Goal: Task Accomplishment & Management: Manage account settings

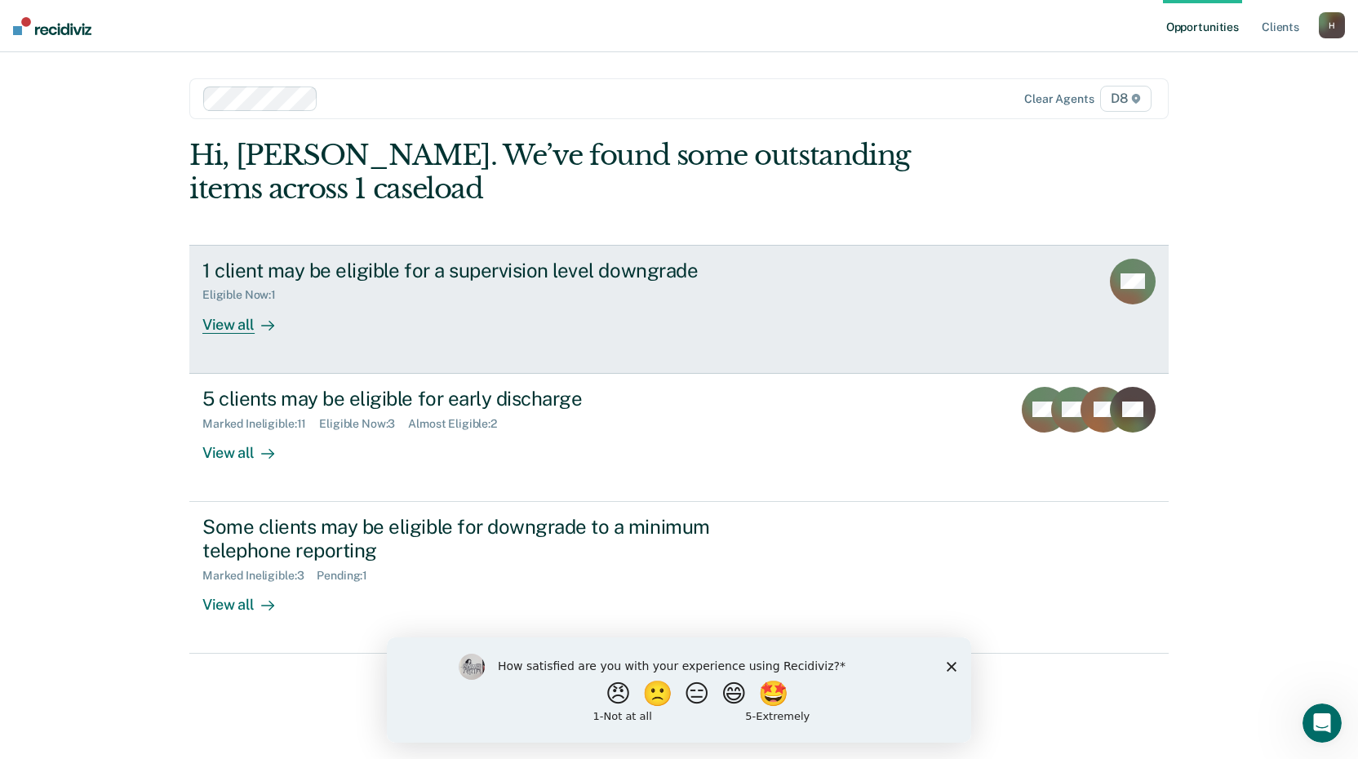
click at [231, 326] on div "View all" at bounding box center [247, 318] width 91 height 32
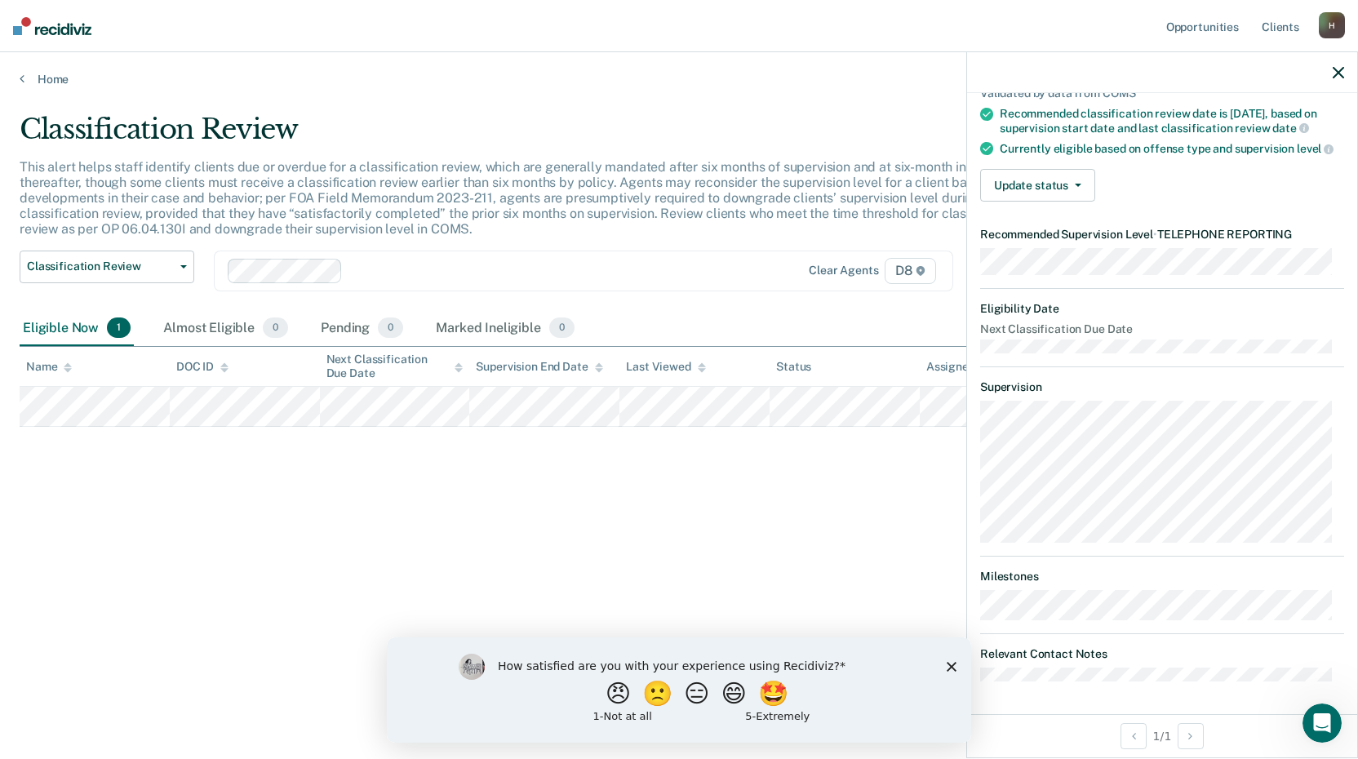
scroll to position [157, 0]
click at [1079, 188] on button "Update status" at bounding box center [1037, 185] width 115 height 33
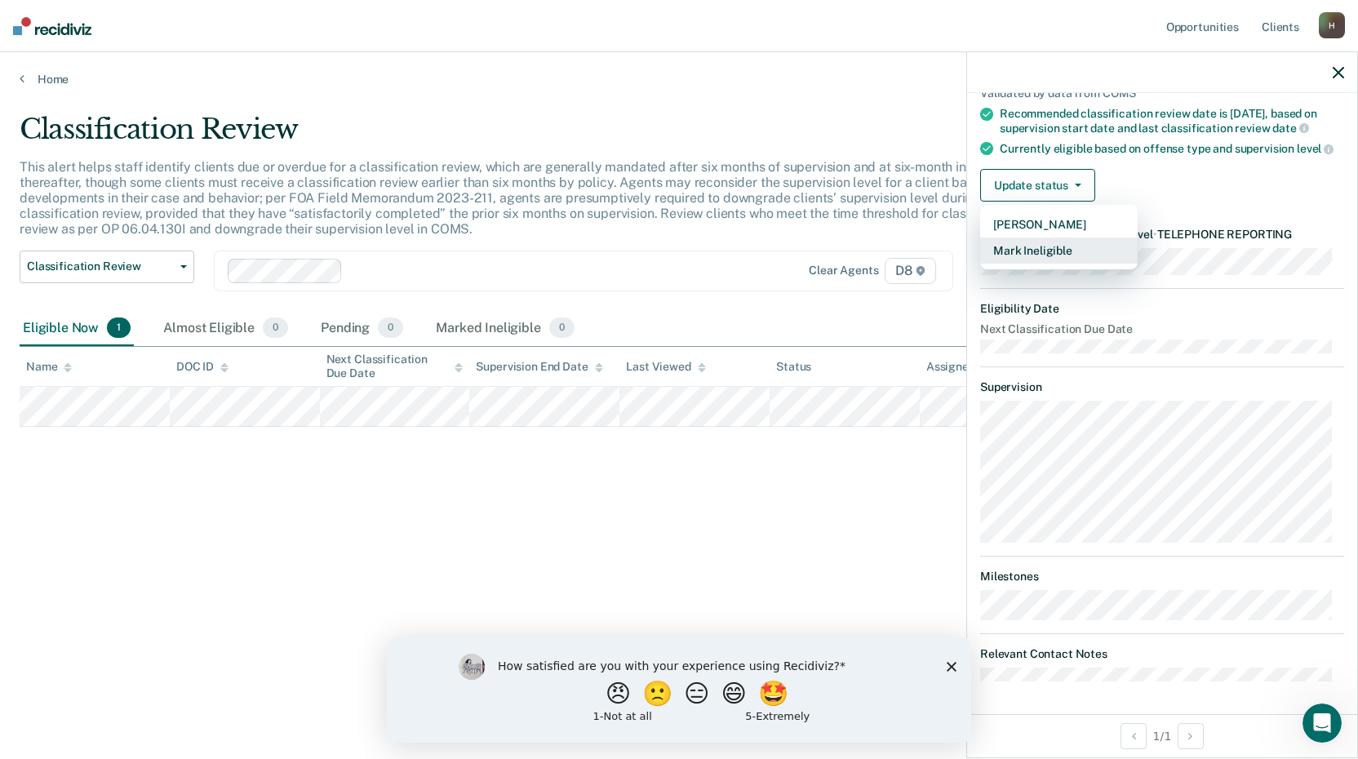
click at [1032, 255] on button "Mark Ineligible" at bounding box center [1058, 250] width 157 height 26
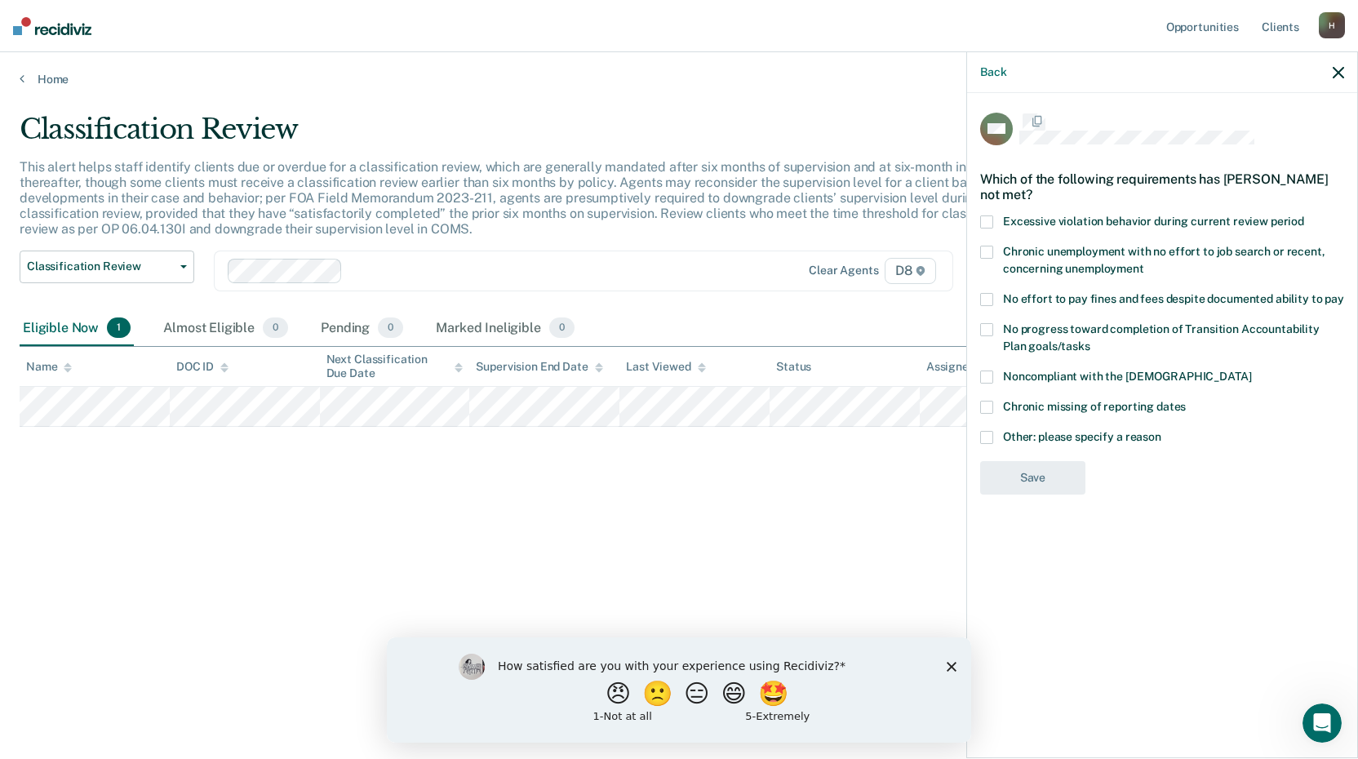
scroll to position [0, 0]
click at [987, 435] on span at bounding box center [986, 439] width 13 height 13
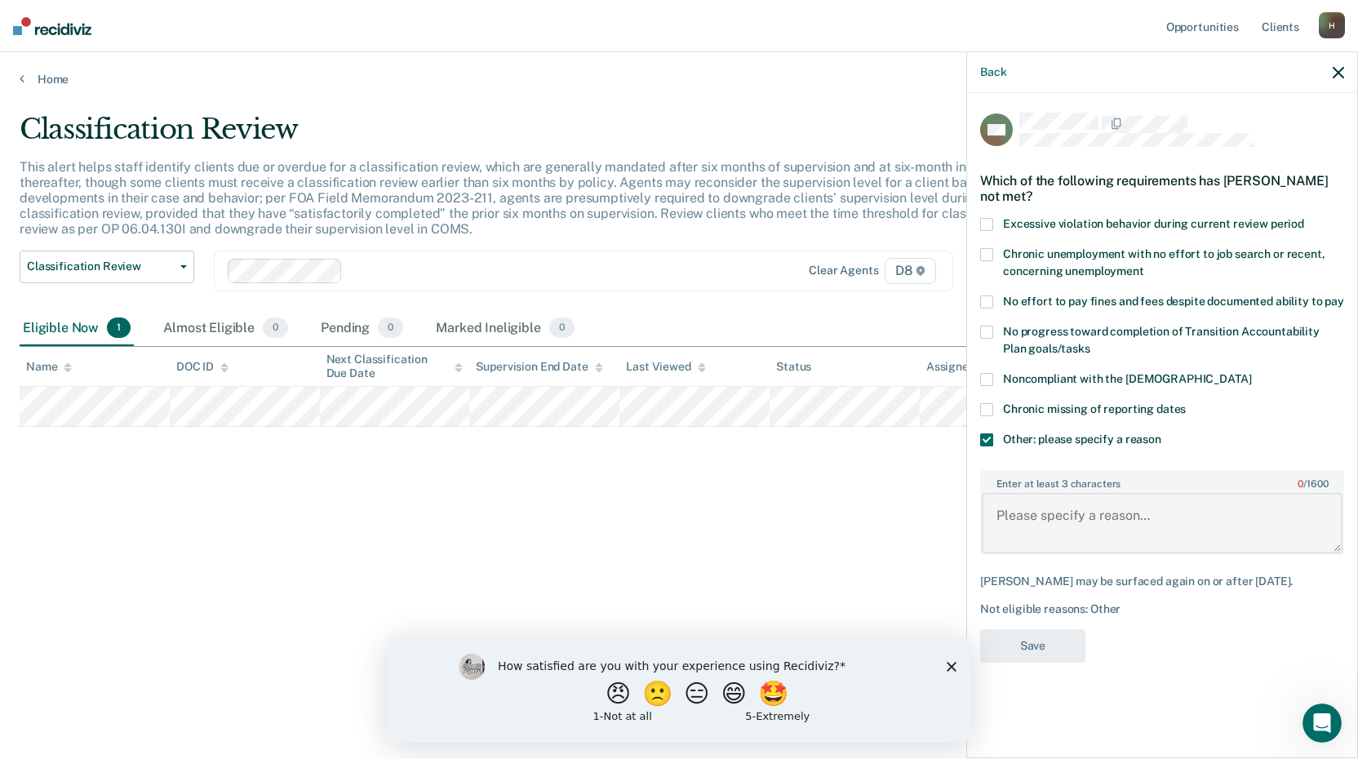
drag, startPoint x: 1014, startPoint y: 496, endPoint x: 1014, endPoint y: 526, distance: 30.2
click at [1014, 509] on textarea "Enter at least 3 characters 0 / 1600" at bounding box center [1162, 523] width 361 height 60
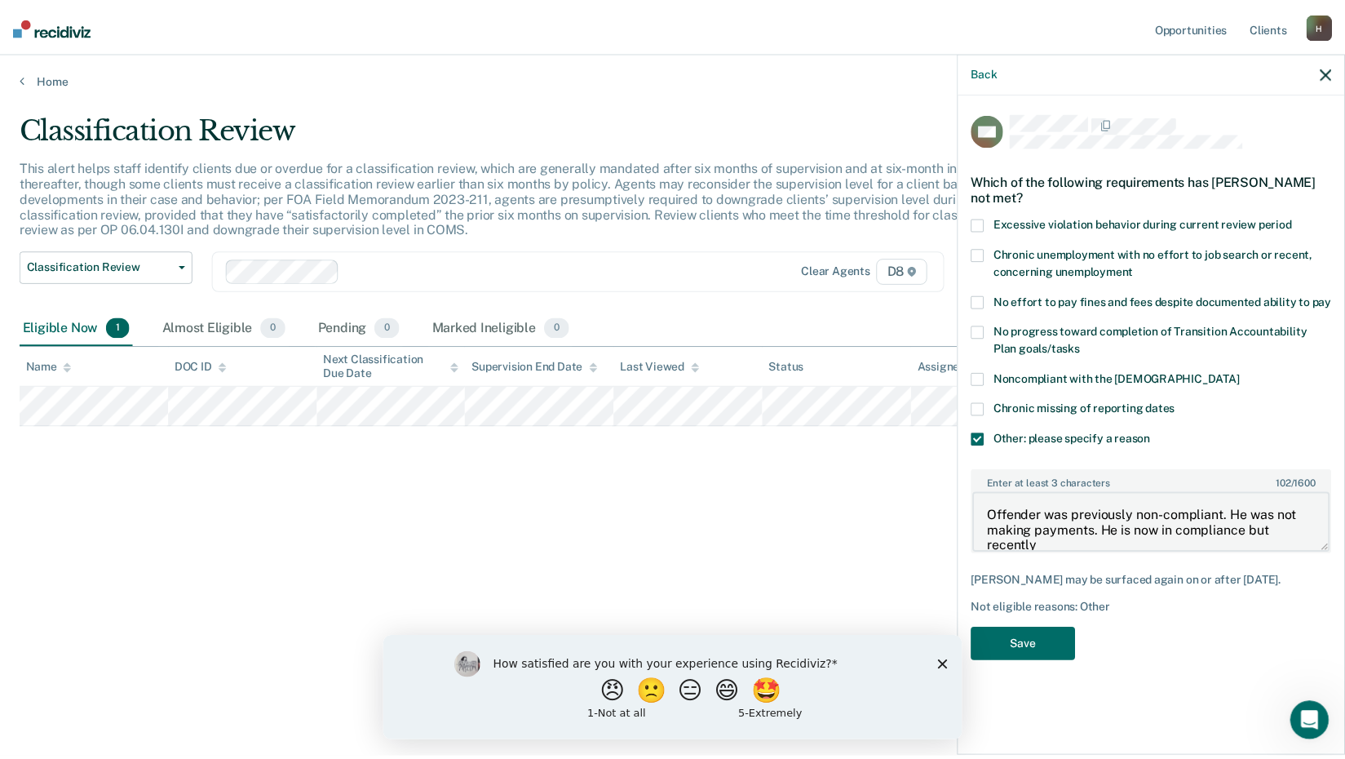
scroll to position [2, 0]
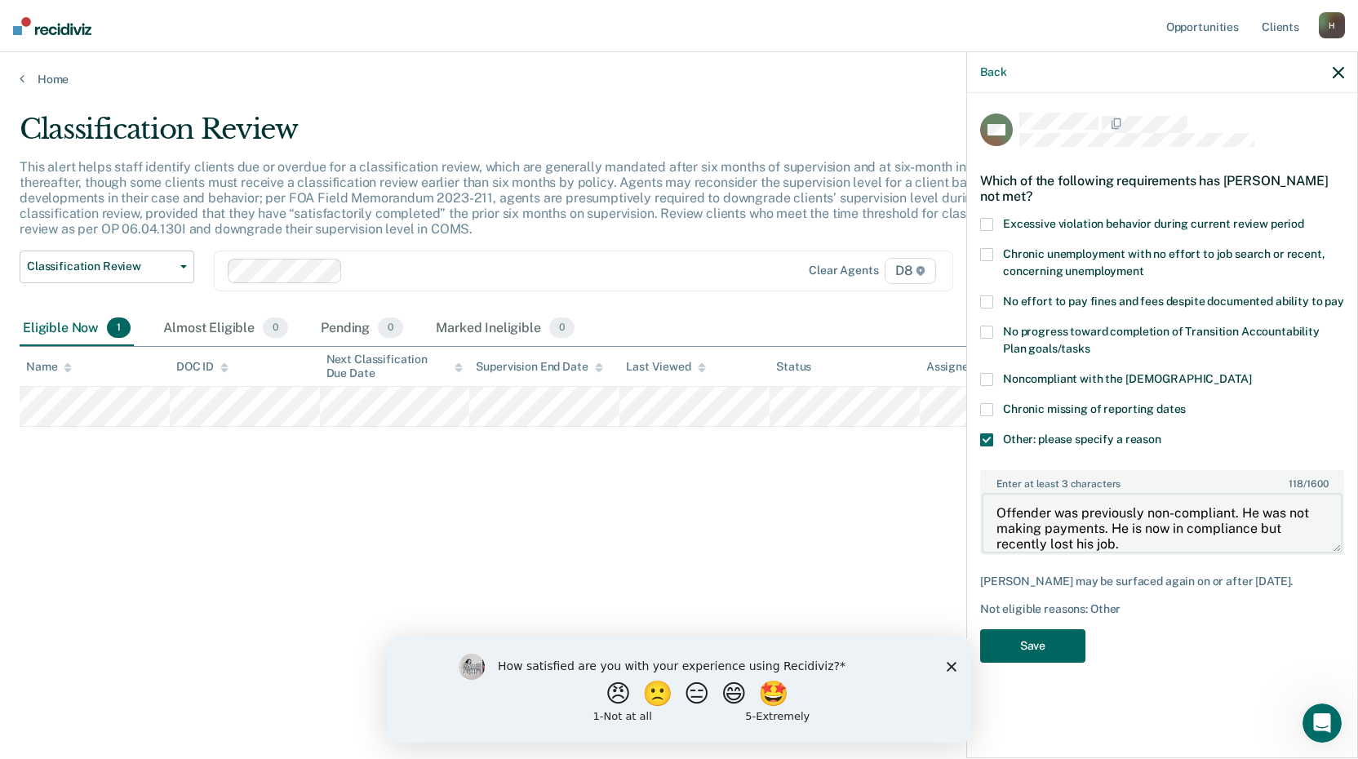
type textarea "Offender was previously non-compliant. He was not making payments. He is now in…"
click at [1027, 637] on button "Save" at bounding box center [1032, 645] width 105 height 33
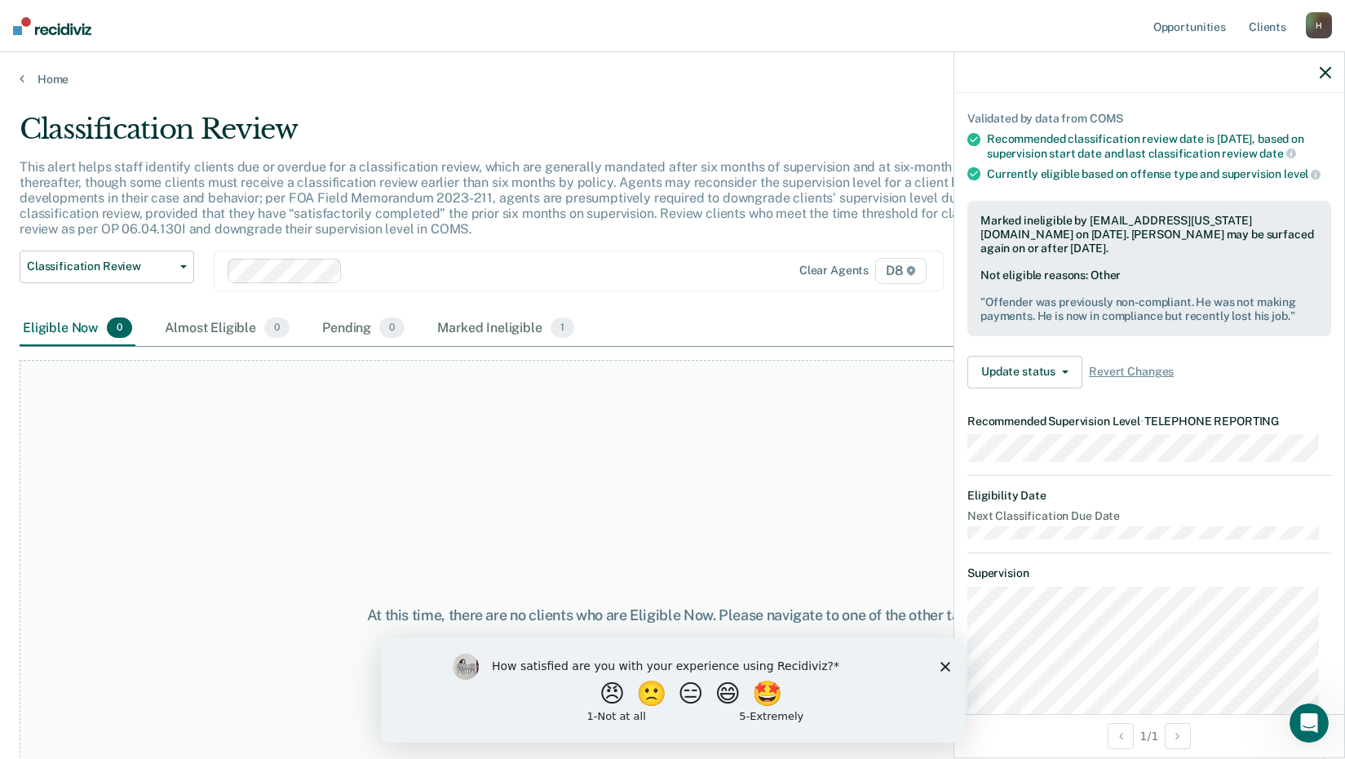
scroll to position [0, 0]
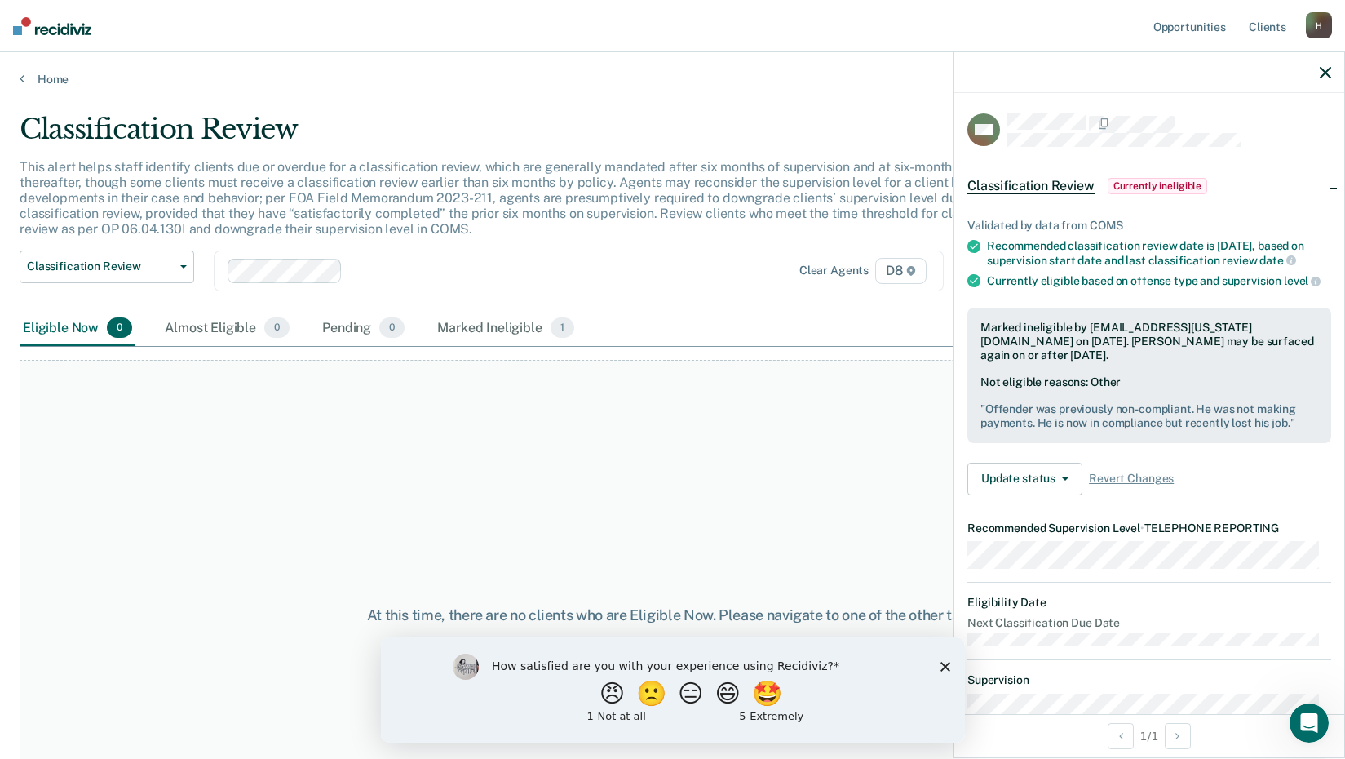
click at [1326, 70] on icon "button" at bounding box center [1325, 72] width 11 height 11
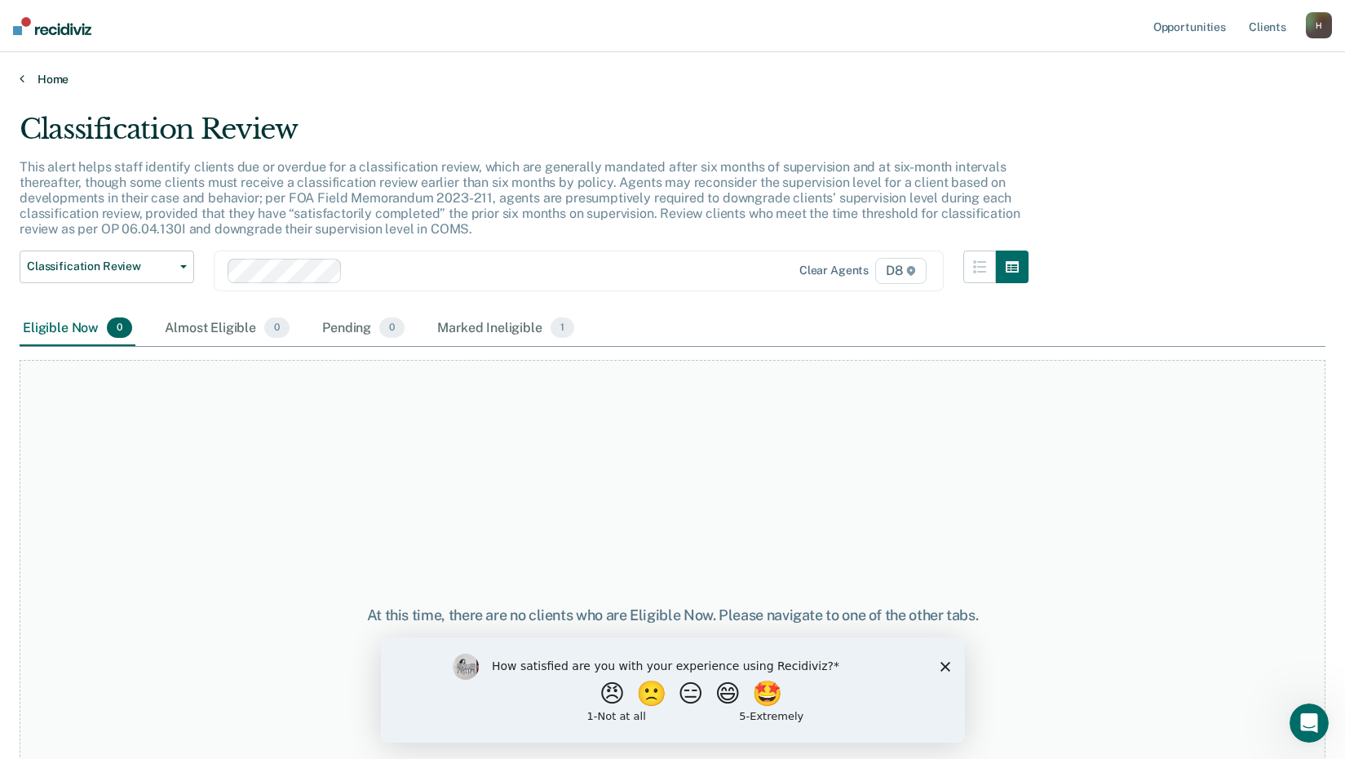
click at [53, 82] on link "Home" at bounding box center [673, 79] width 1306 height 15
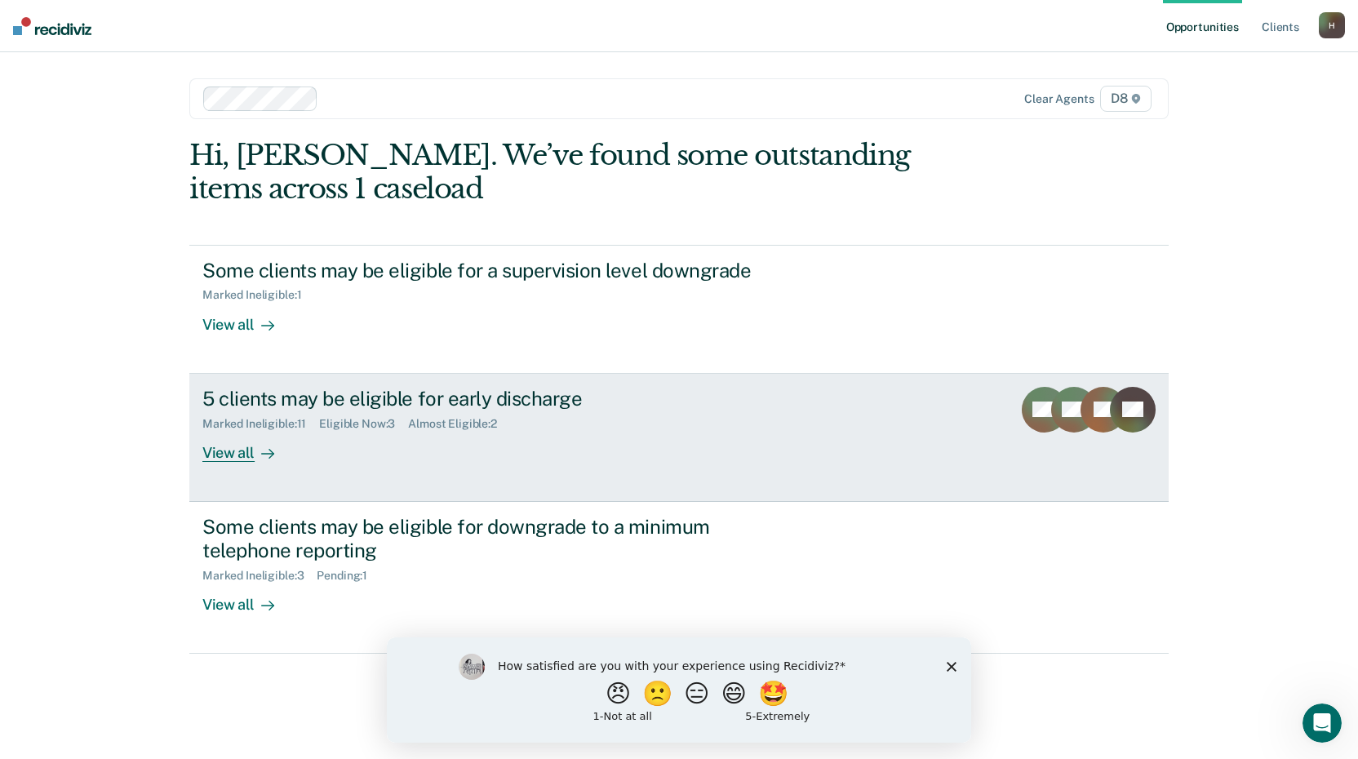
click at [229, 454] on div "View all" at bounding box center [247, 446] width 91 height 32
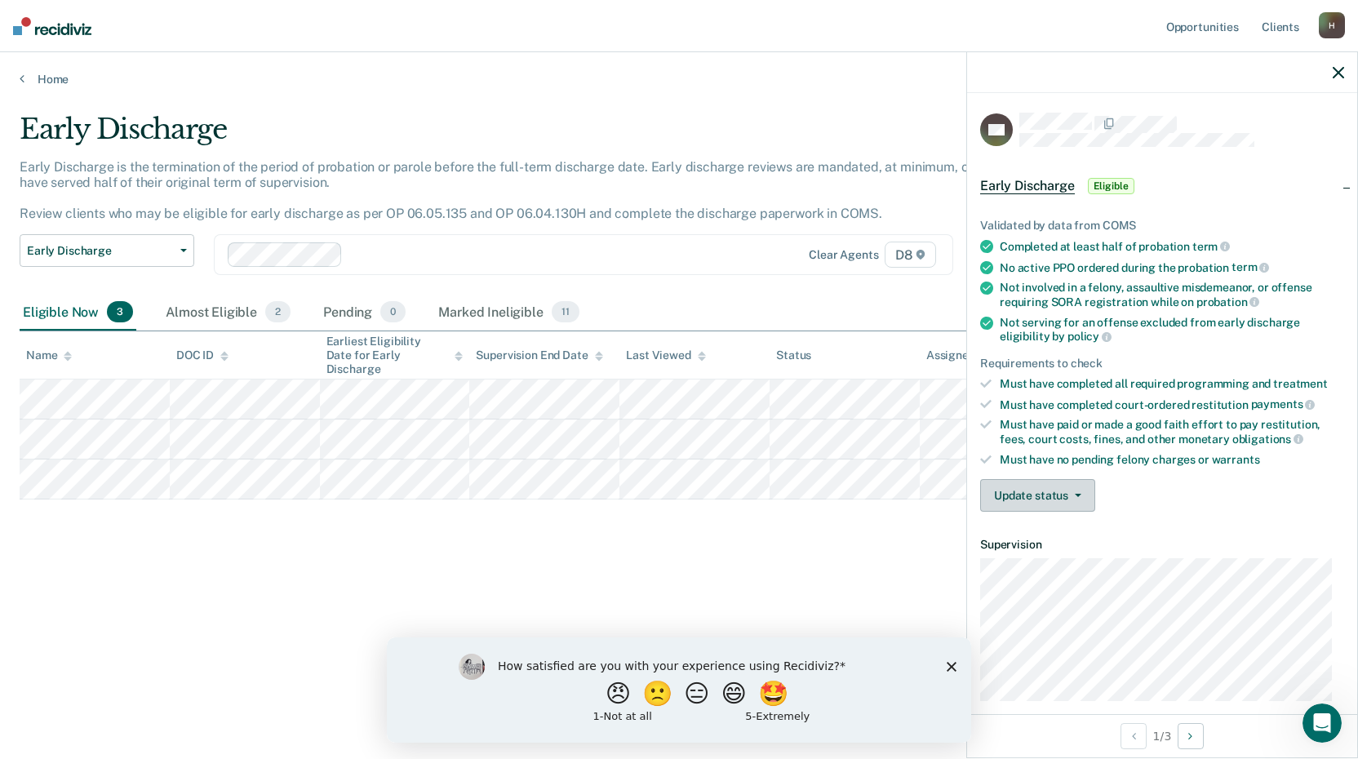
click at [1075, 494] on icon "button" at bounding box center [1078, 495] width 7 height 3
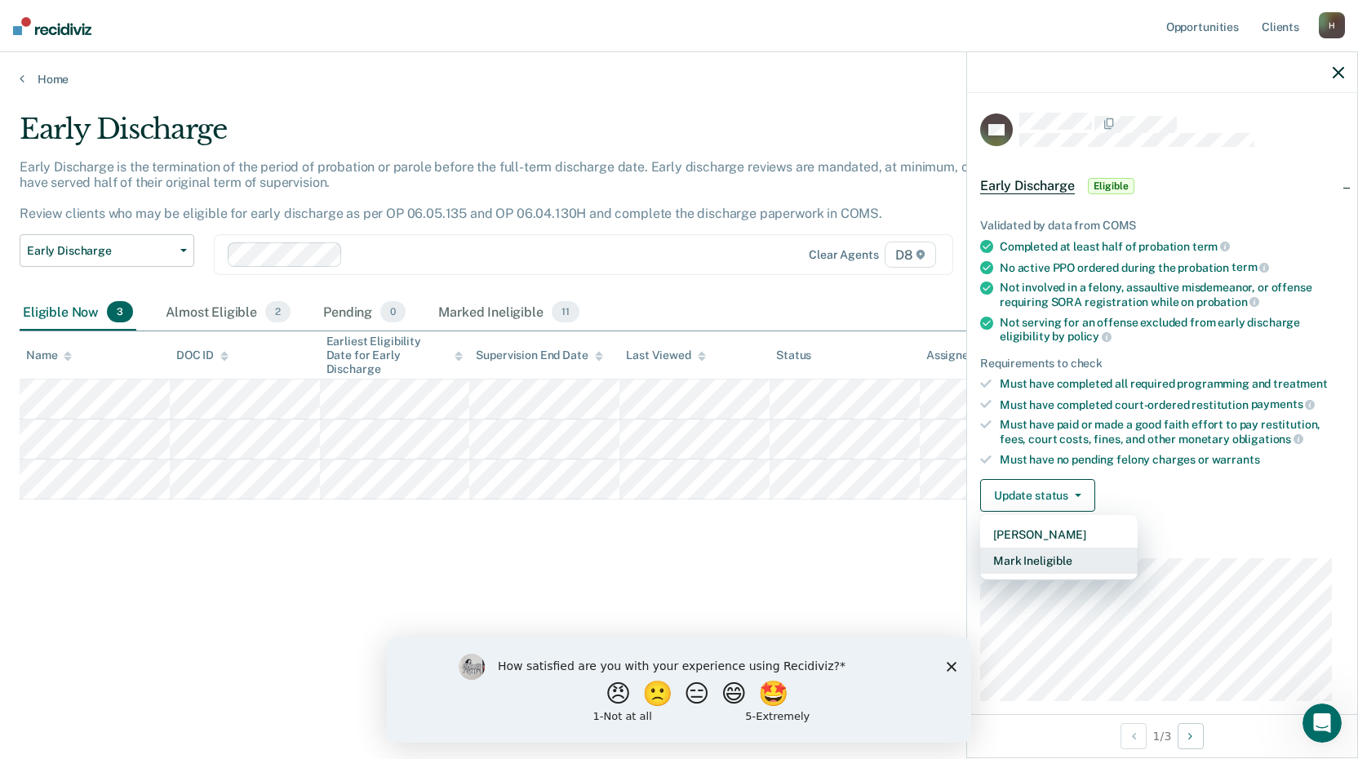
click at [1040, 563] on button "Mark Ineligible" at bounding box center [1058, 560] width 157 height 26
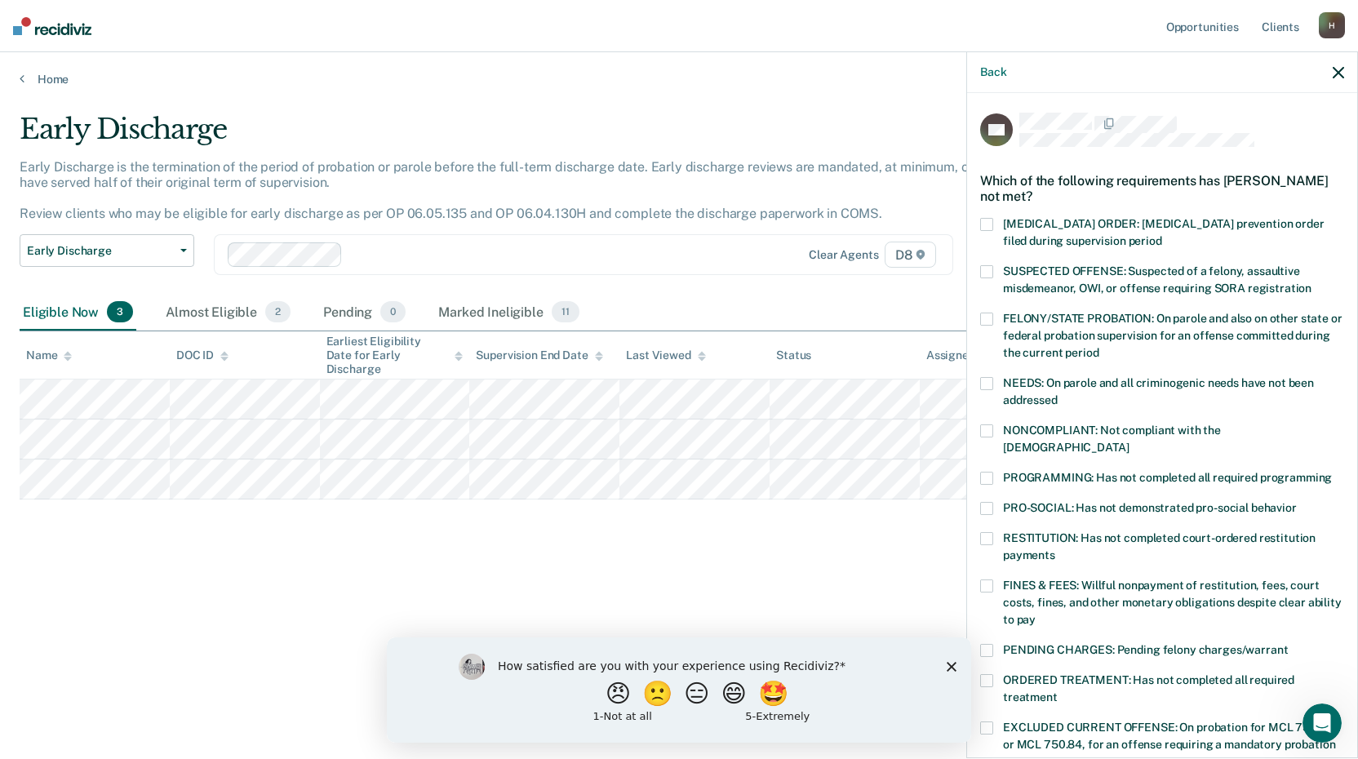
scroll to position [82, 0]
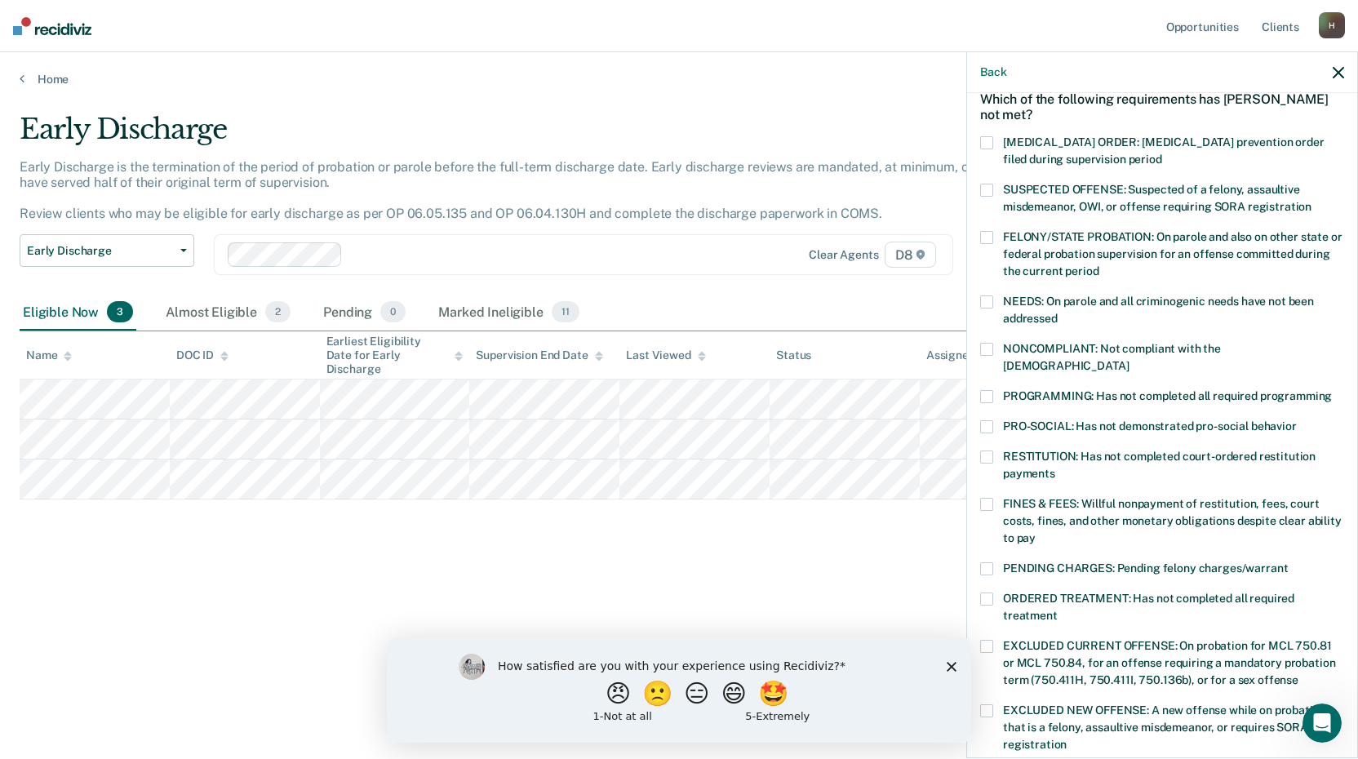
click at [985, 354] on label "NONCOMPLIANT: Not compliant with the [DEMOGRAPHIC_DATA]" at bounding box center [1162, 360] width 364 height 34
click at [988, 592] on span at bounding box center [986, 598] width 13 height 13
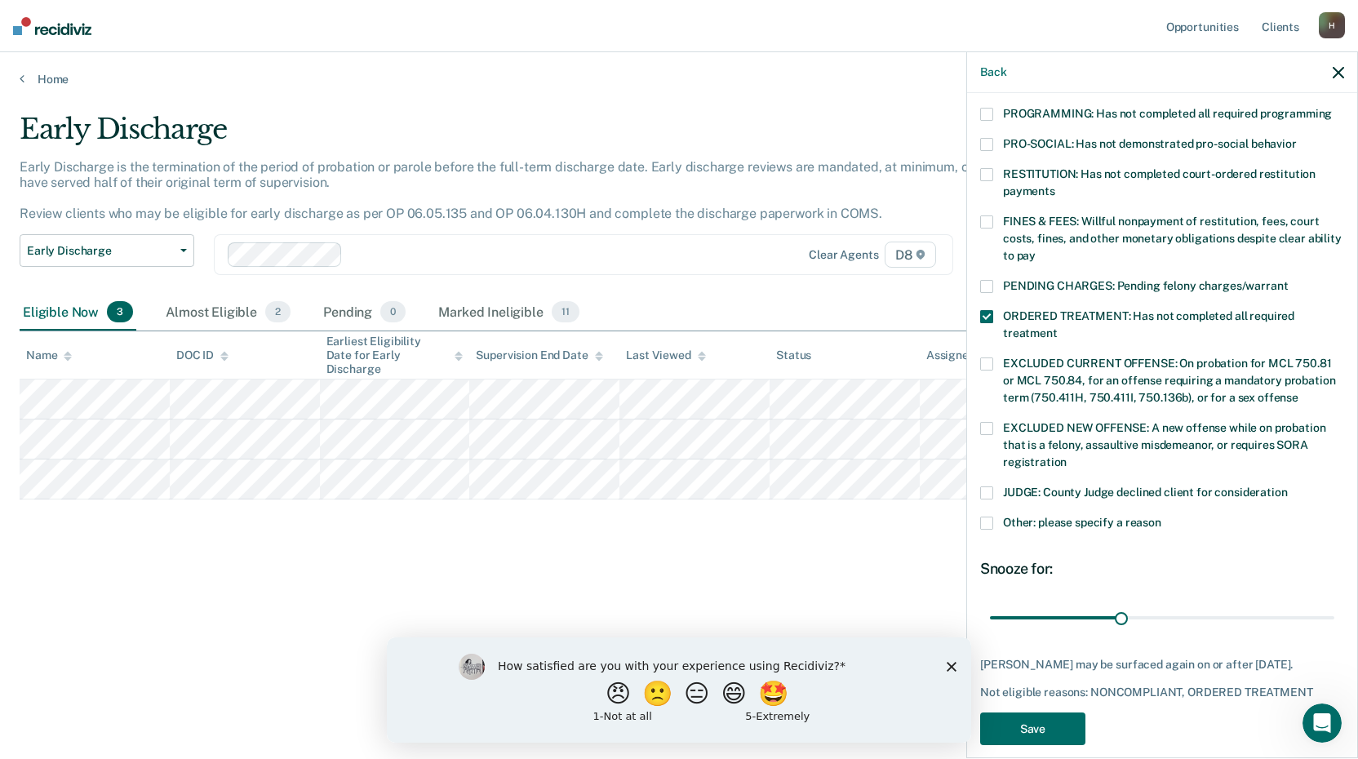
scroll to position [365, 0]
click at [990, 516] on span at bounding box center [986, 522] width 13 height 13
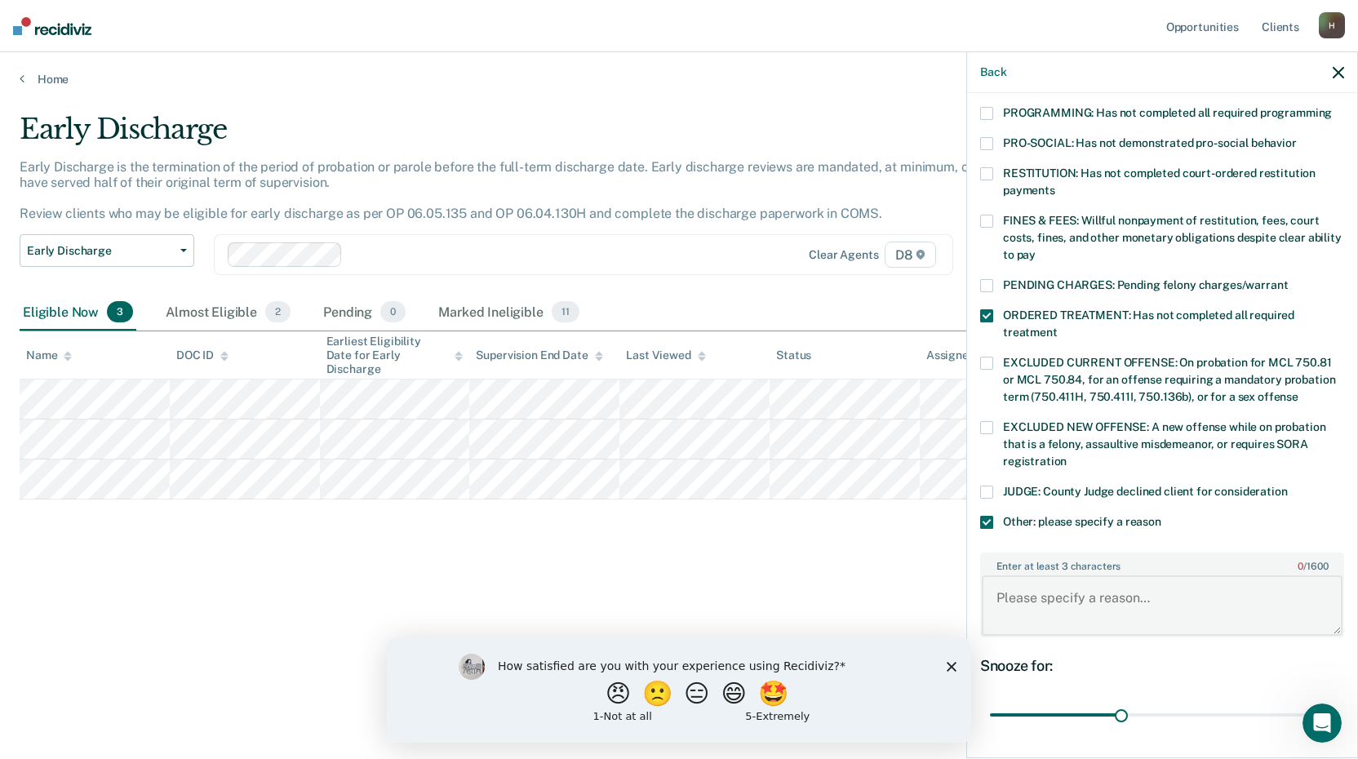
click at [1023, 583] on textarea "Enter at least 3 characters 0 / 1600" at bounding box center [1162, 605] width 361 height 60
click at [1072, 592] on textarea "Offender has been positive for meth every time he comes in. Hes not in comlianc…" at bounding box center [1162, 605] width 361 height 60
type textarea "Offender has been positive for meth every time he comes in. He's not in complia…"
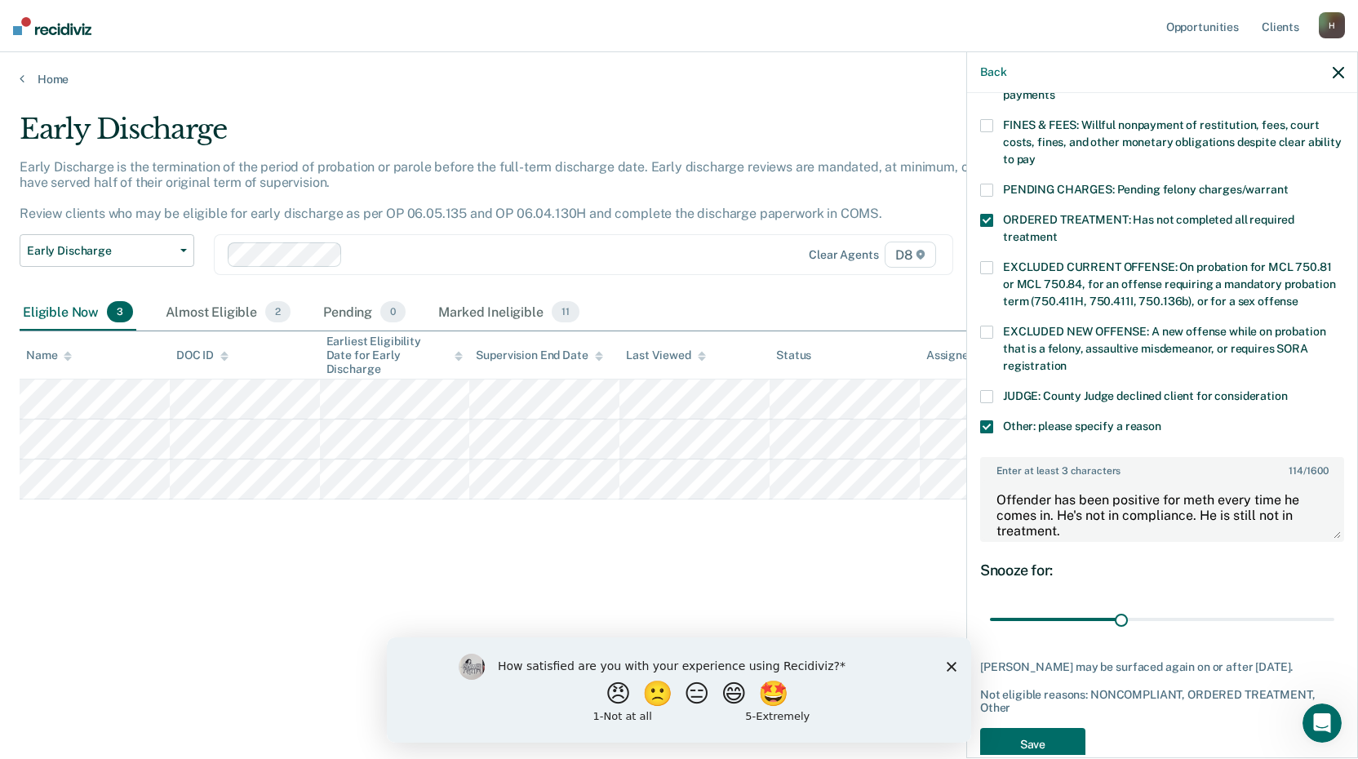
scroll to position [477, 0]
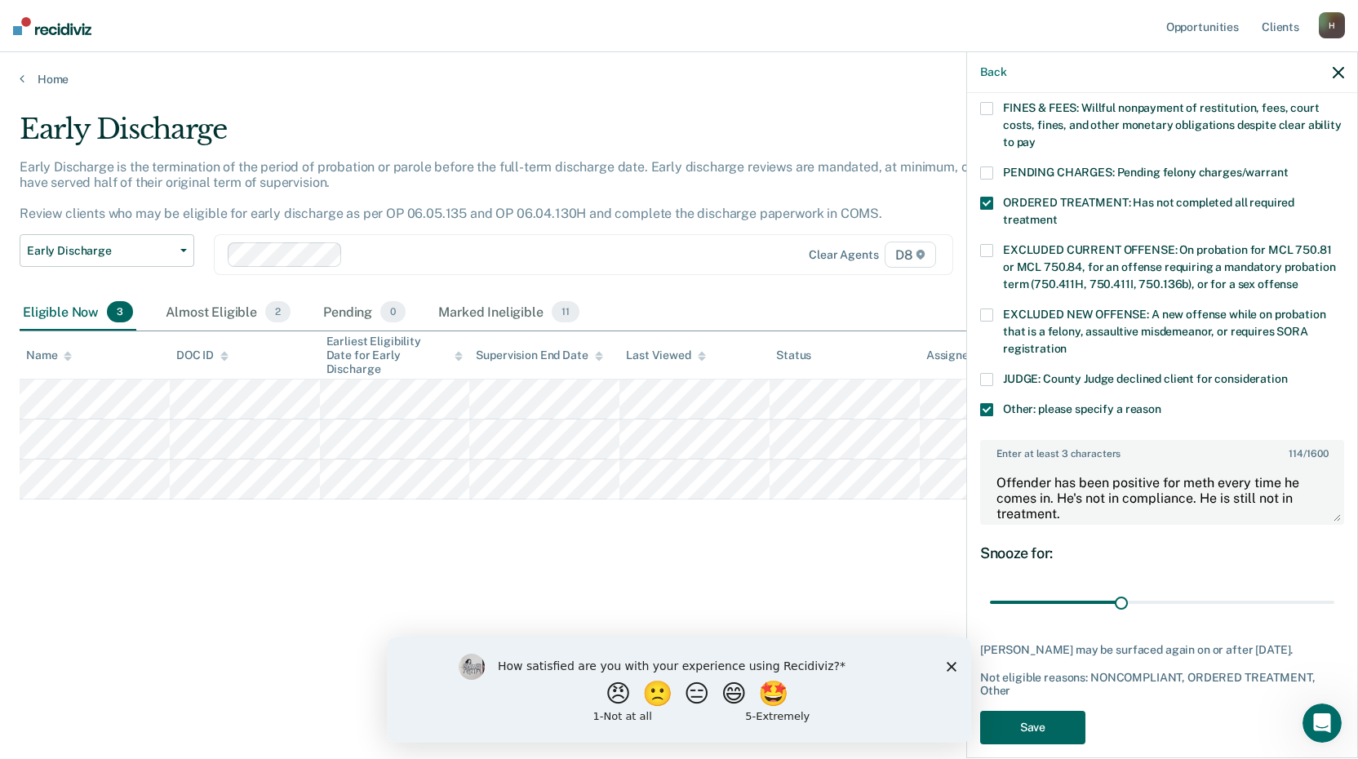
click at [1034, 712] on button "Save" at bounding box center [1032, 727] width 105 height 33
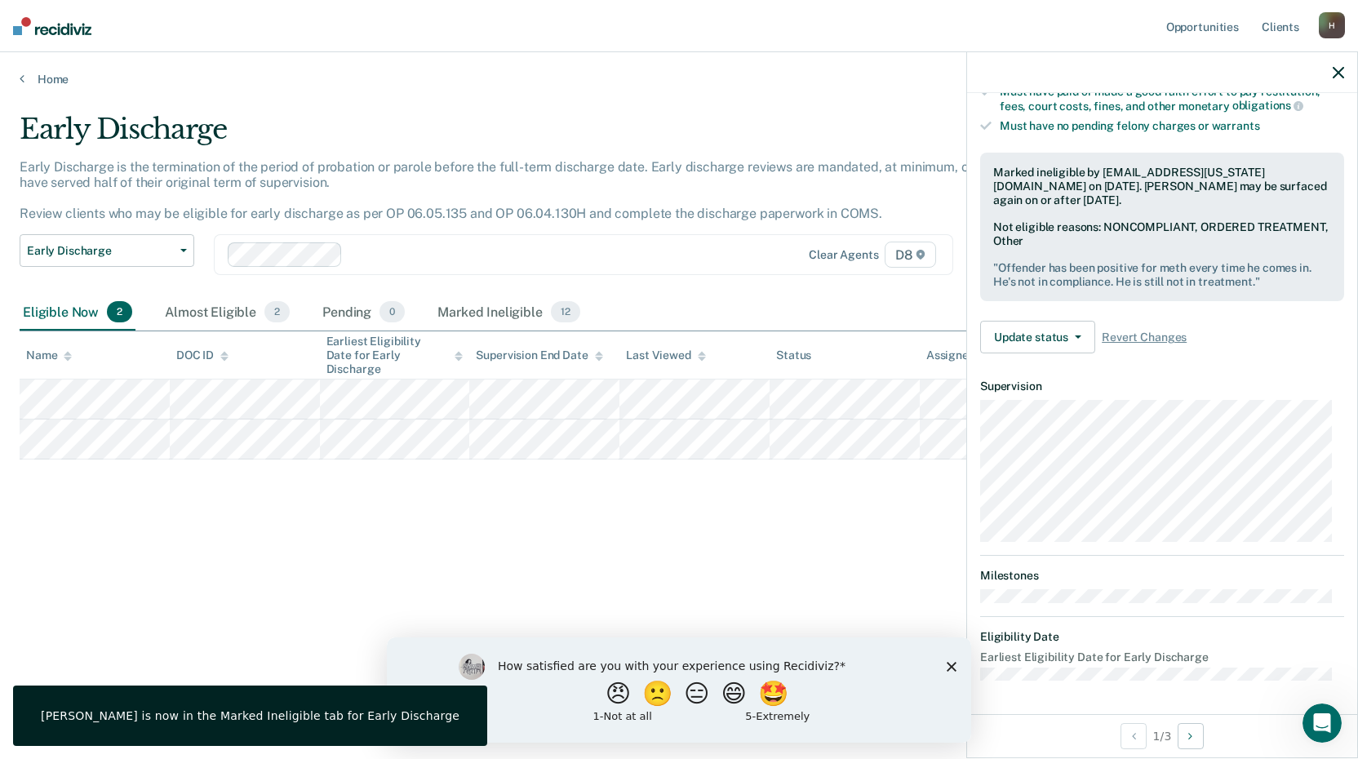
scroll to position [331, 0]
click at [1191, 734] on icon "Next Opportunity" at bounding box center [1190, 735] width 4 height 11
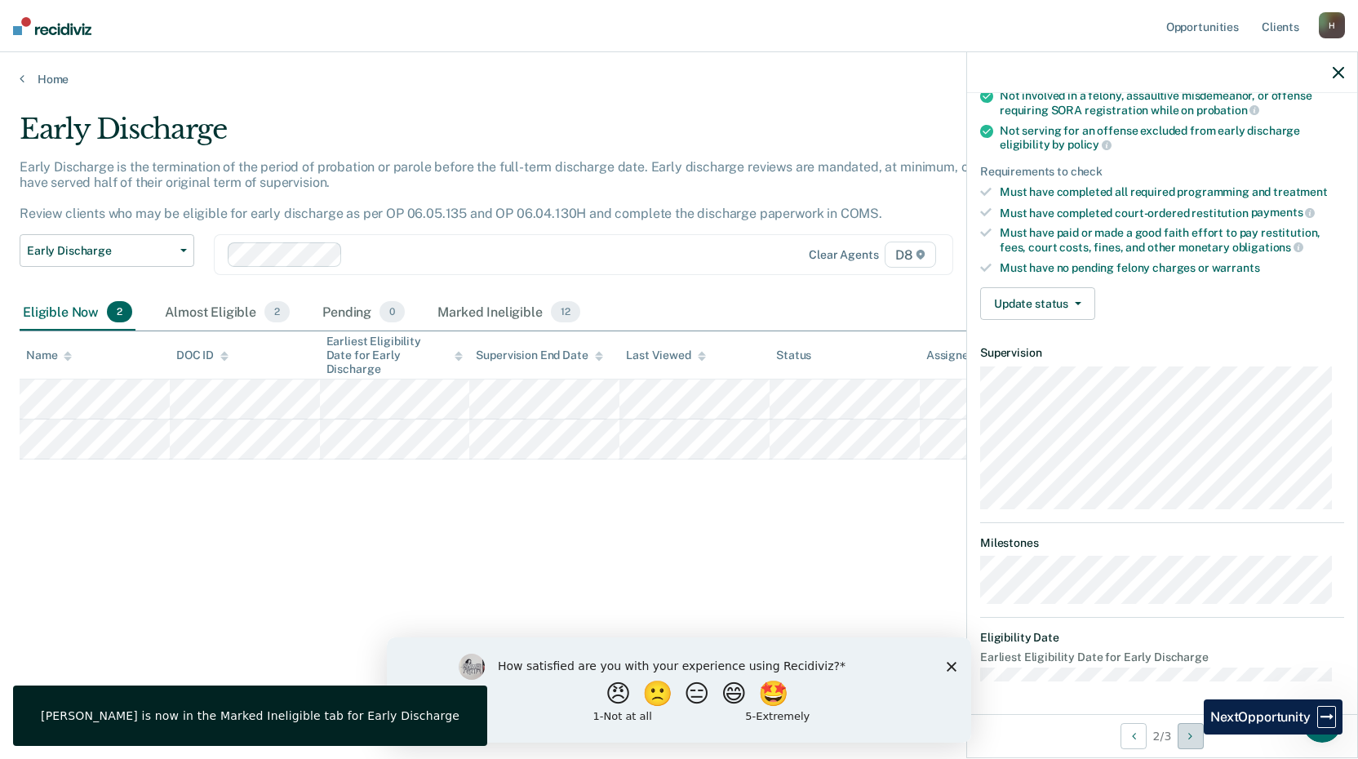
scroll to position [190, 0]
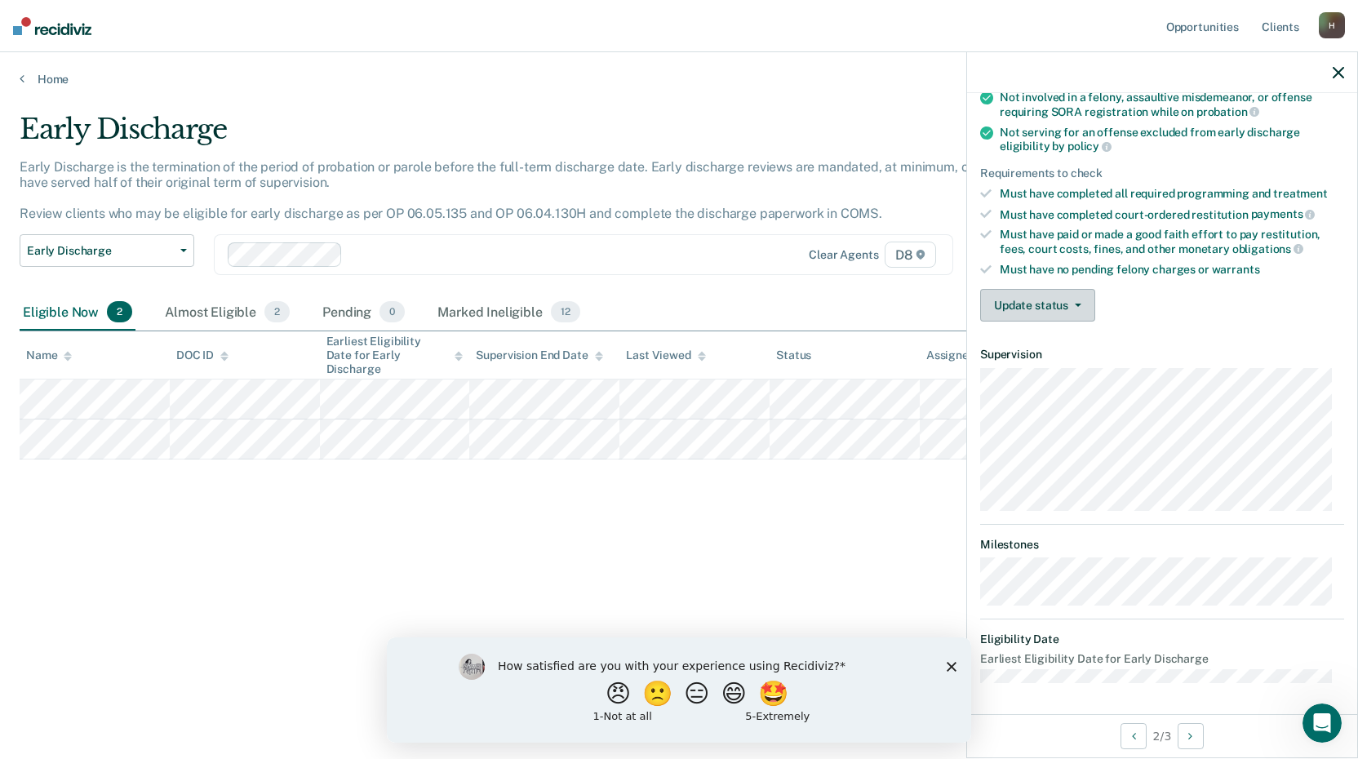
click at [1073, 300] on button "Update status" at bounding box center [1037, 305] width 115 height 33
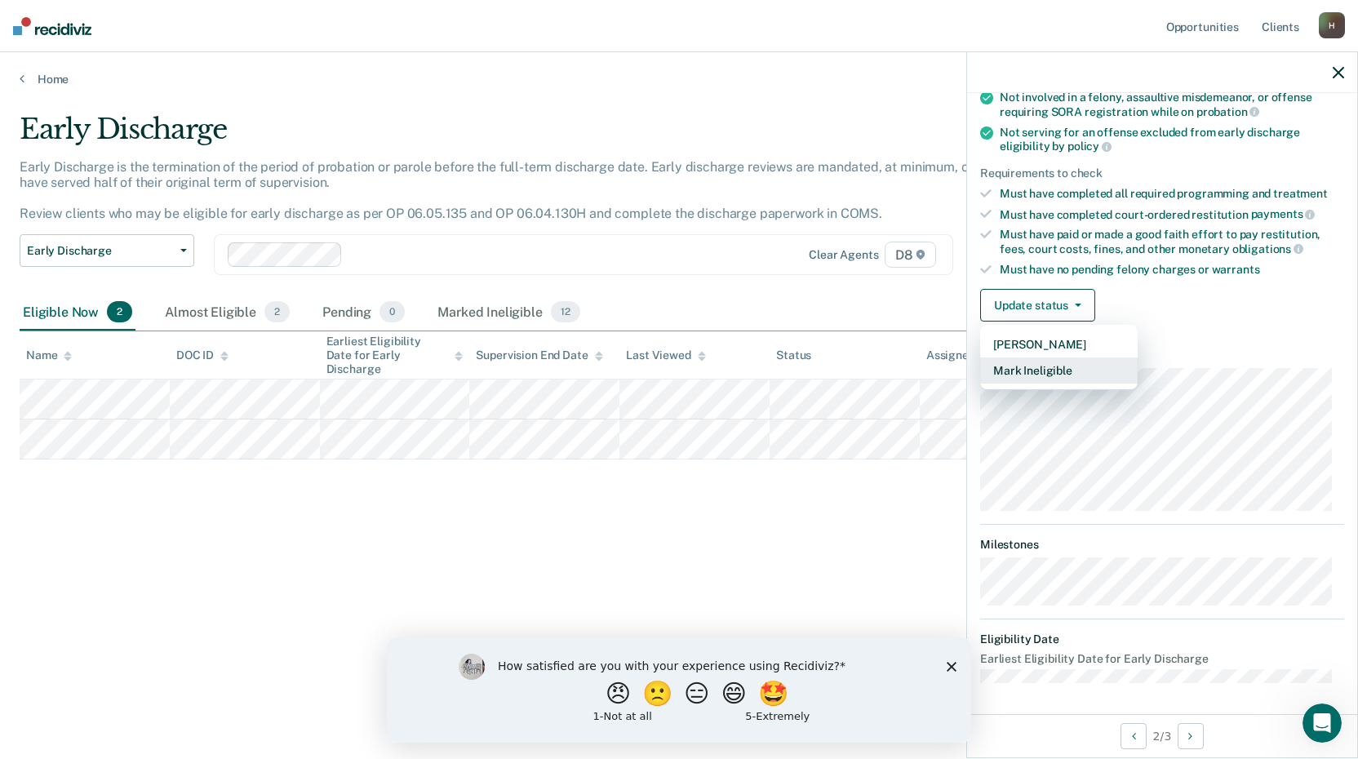
click at [1052, 370] on button "Mark Ineligible" at bounding box center [1058, 370] width 157 height 26
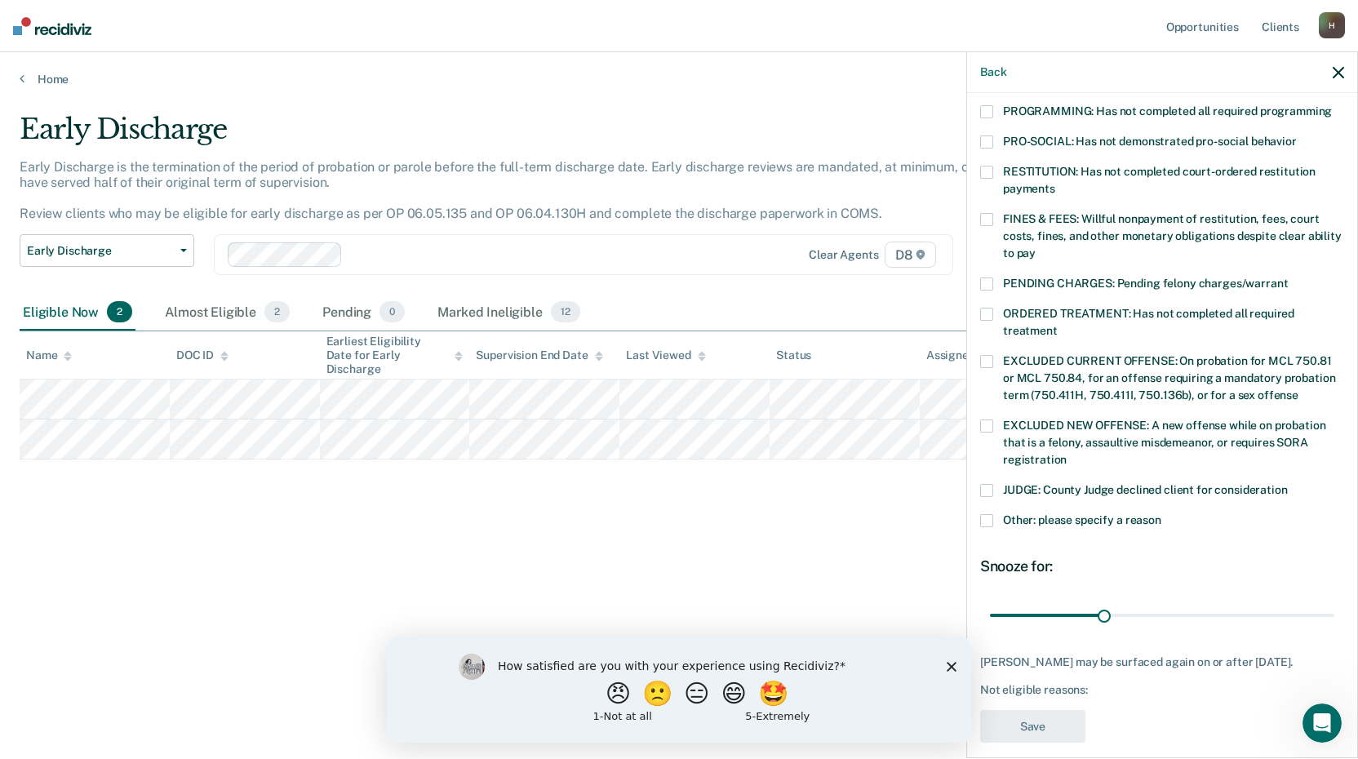
scroll to position [379, 0]
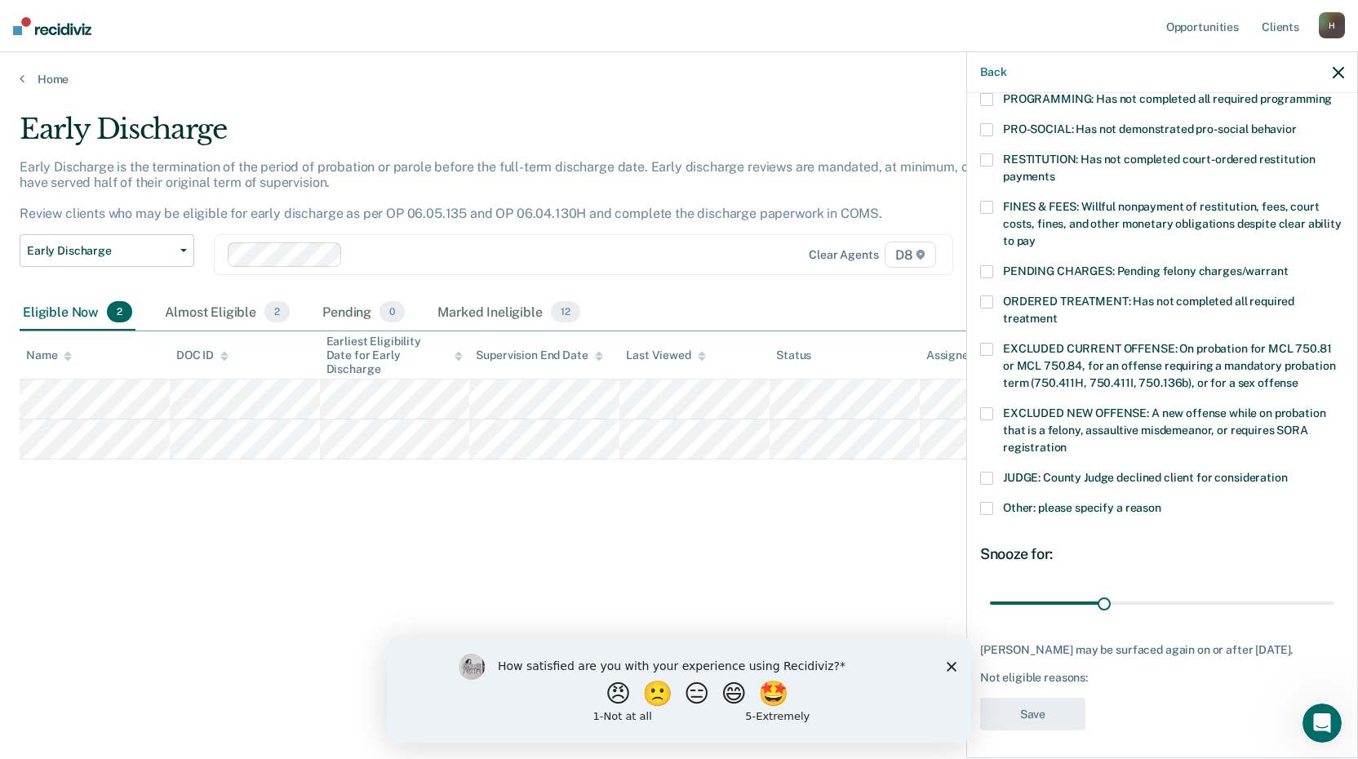
click at [986, 502] on span at bounding box center [986, 508] width 13 height 13
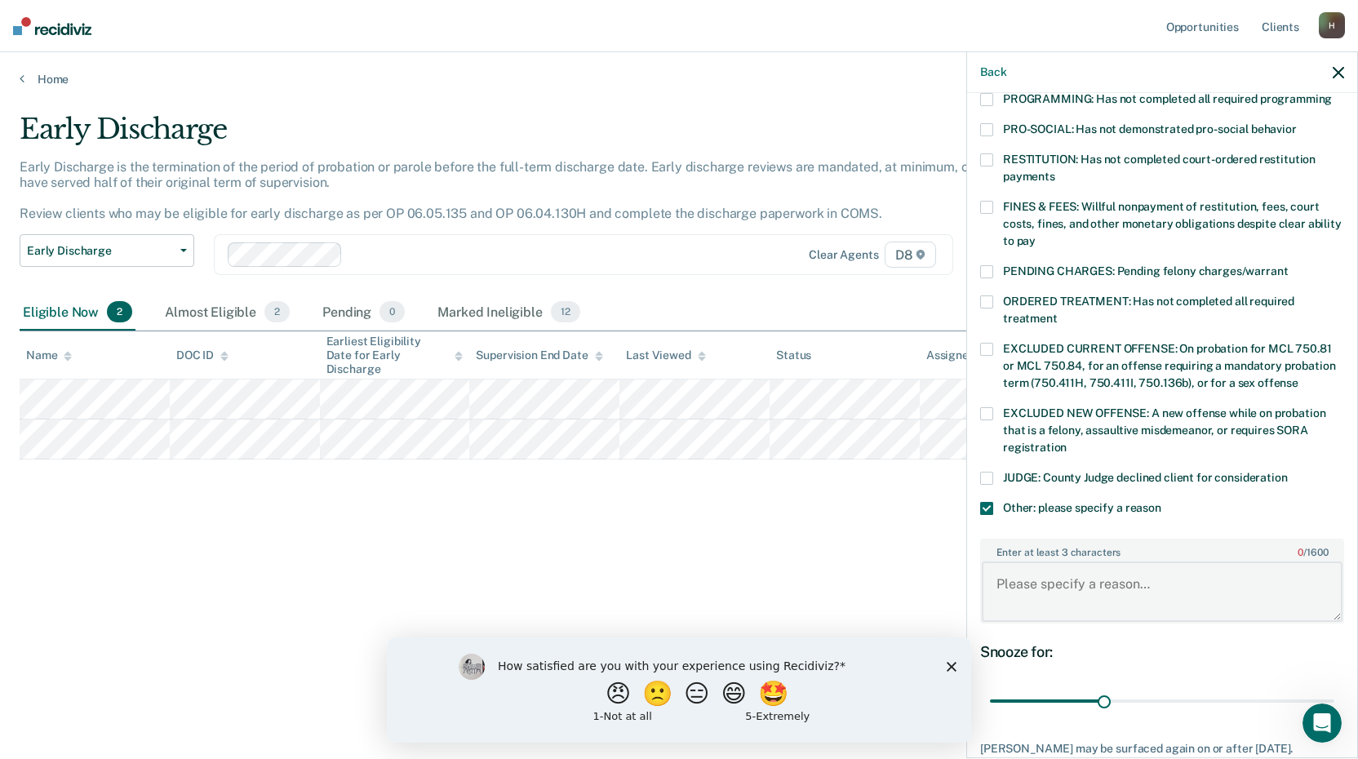
click at [1018, 567] on textarea "Enter at least 3 characters 0 / 1600" at bounding box center [1162, 591] width 361 height 60
click at [1269, 566] on textarea "Offender has been in compliance, but after dicussion with his therapist I will …" at bounding box center [1162, 591] width 361 height 60
type textarea "Offender has been in compliance, but after discussion with his therapist I will…"
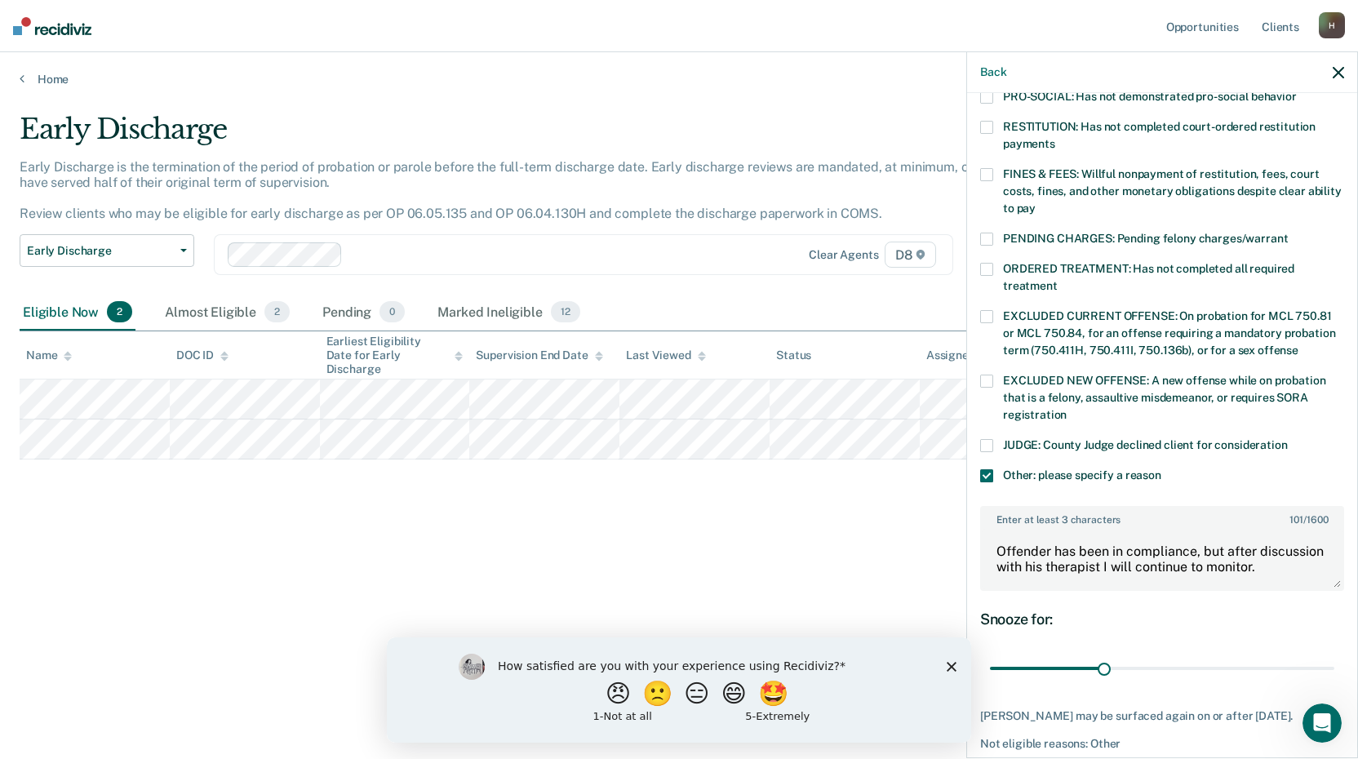
scroll to position [477, 0]
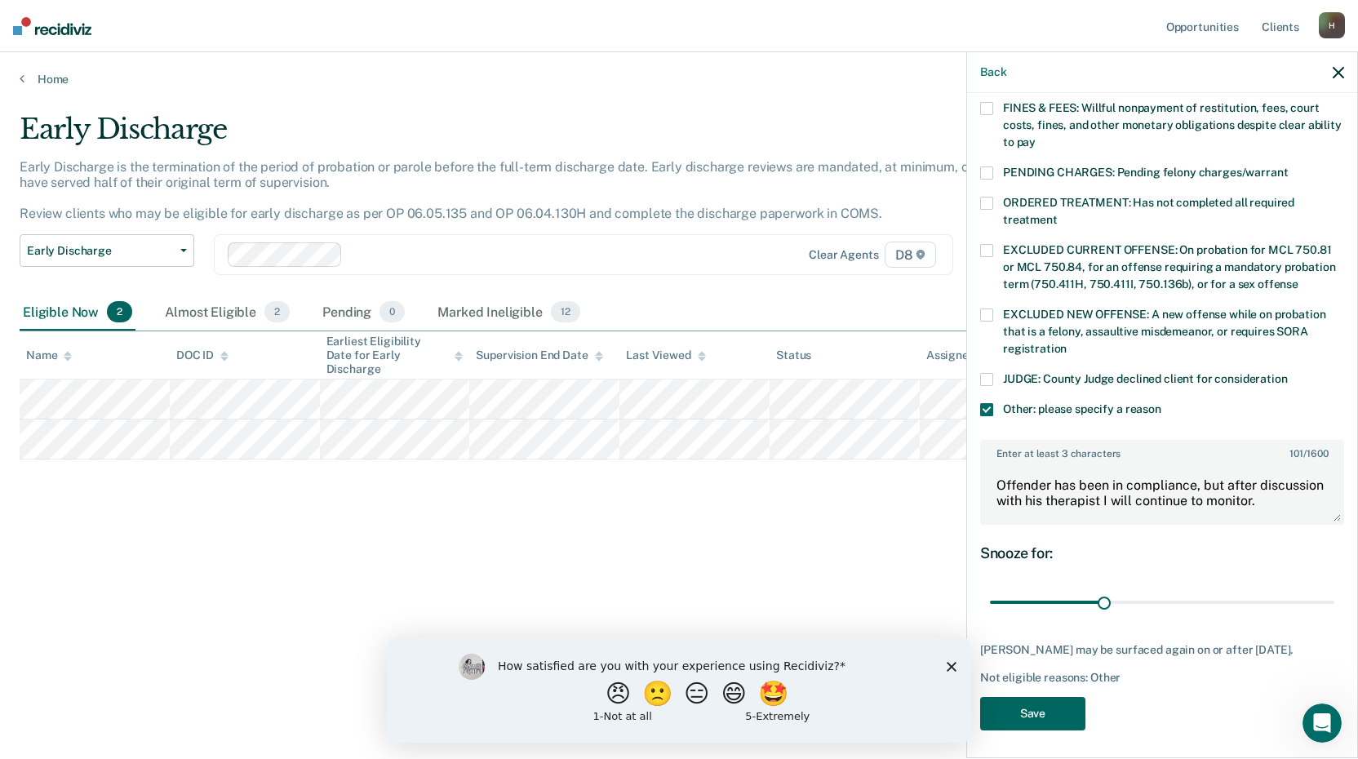
click at [1043, 713] on button "Save" at bounding box center [1032, 713] width 105 height 33
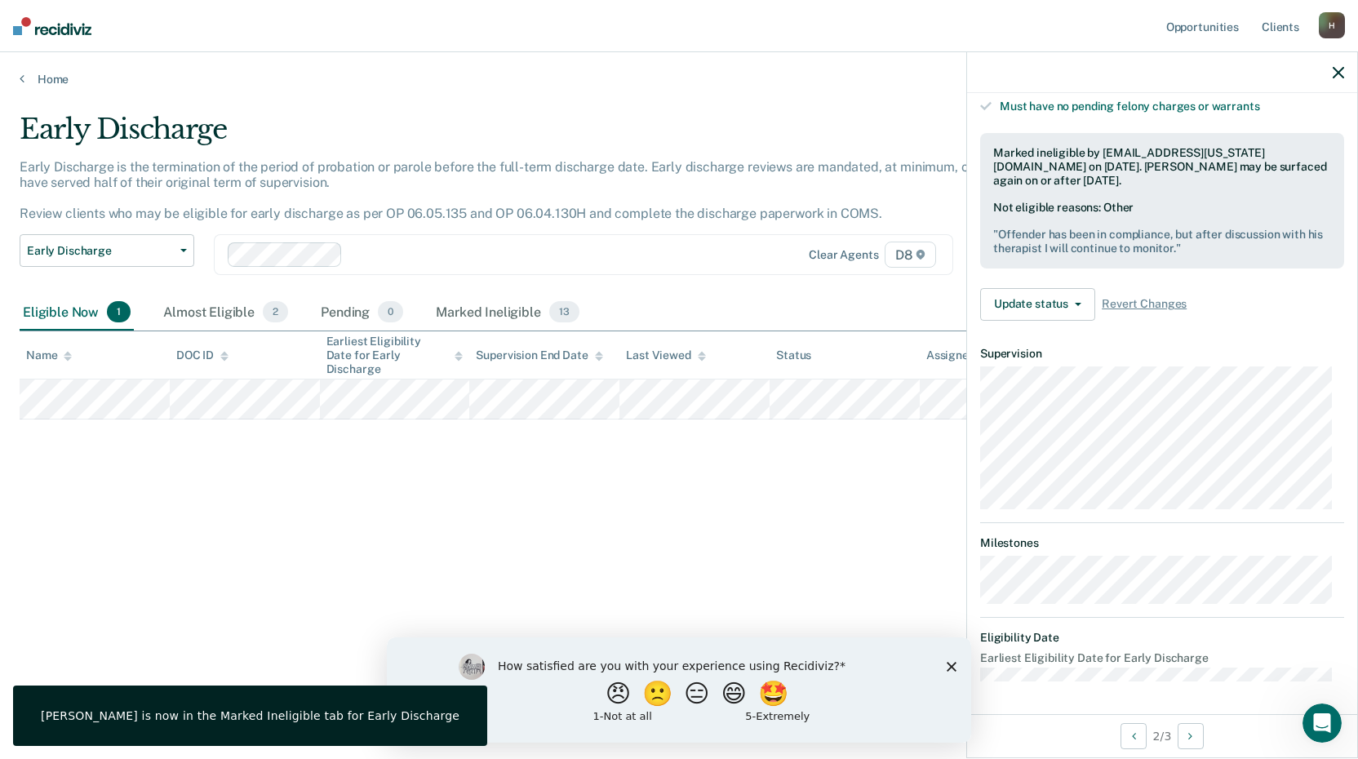
scroll to position [351, 0]
click at [1195, 738] on button "Next Opportunity" at bounding box center [1190, 736] width 26 height 26
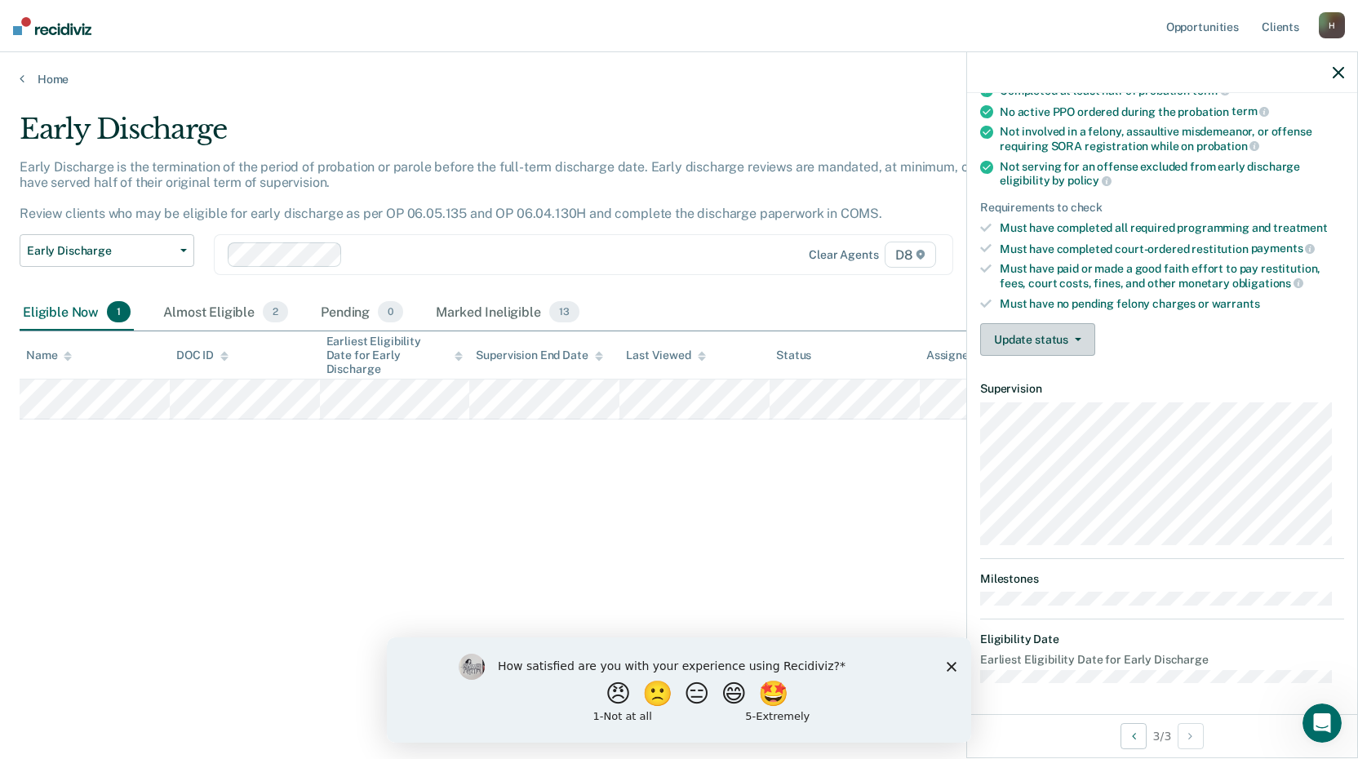
click at [1079, 341] on button "Update status" at bounding box center [1037, 339] width 115 height 33
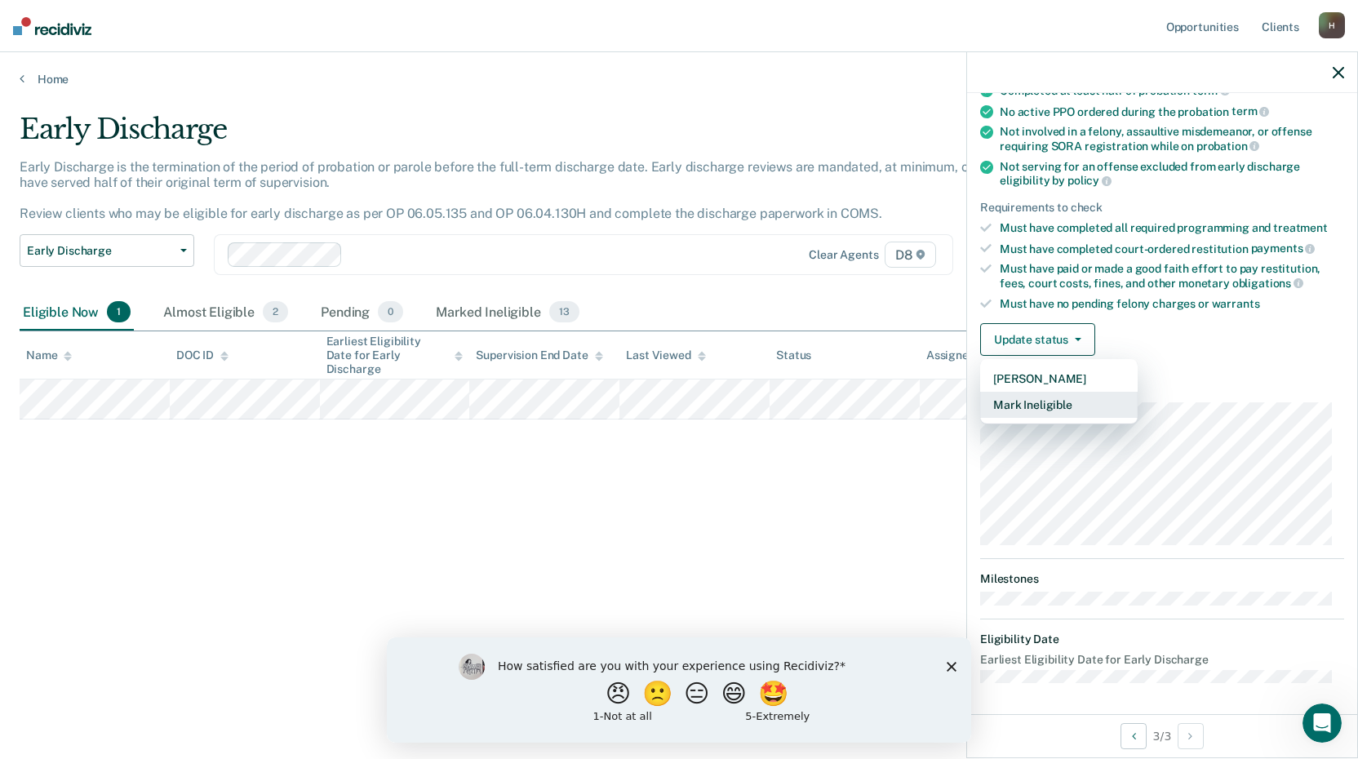
click at [1039, 404] on button "Mark Ineligible" at bounding box center [1058, 405] width 157 height 26
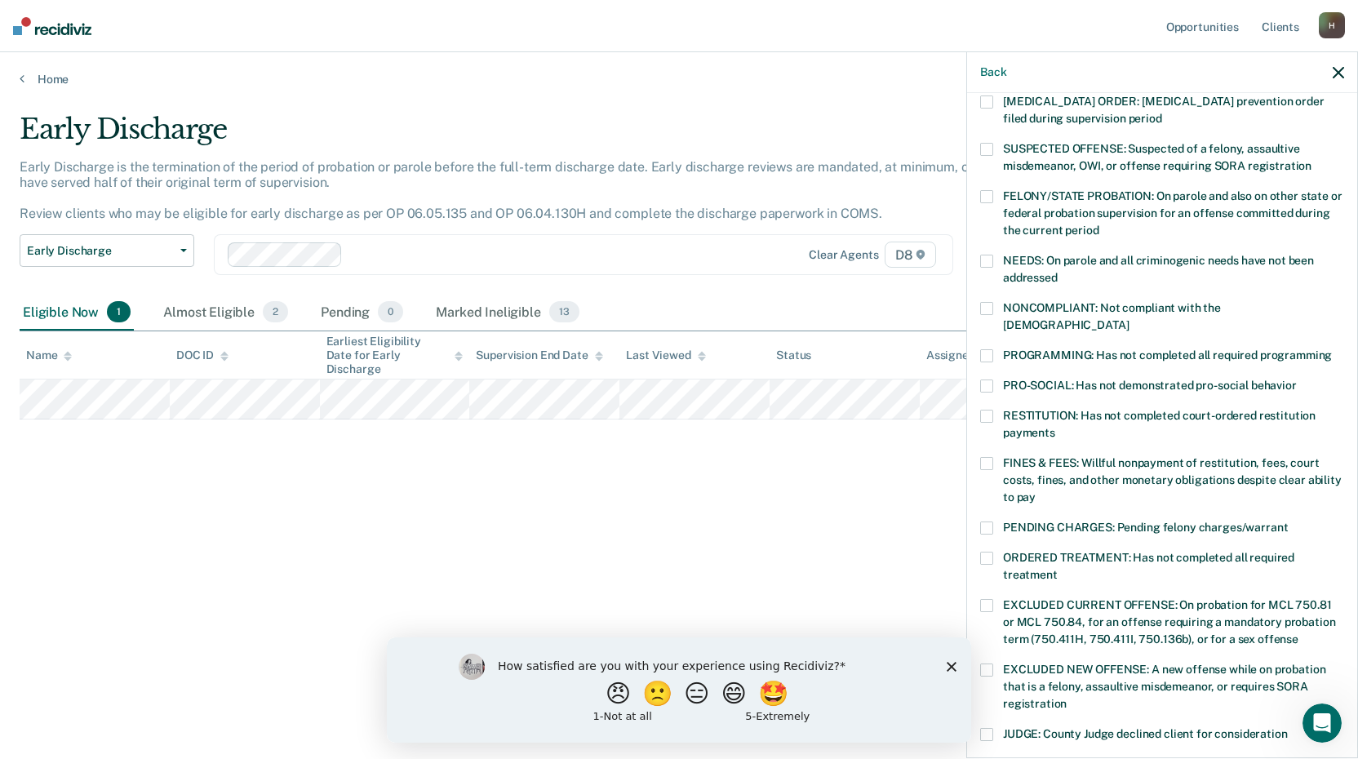
scroll to position [163, 0]
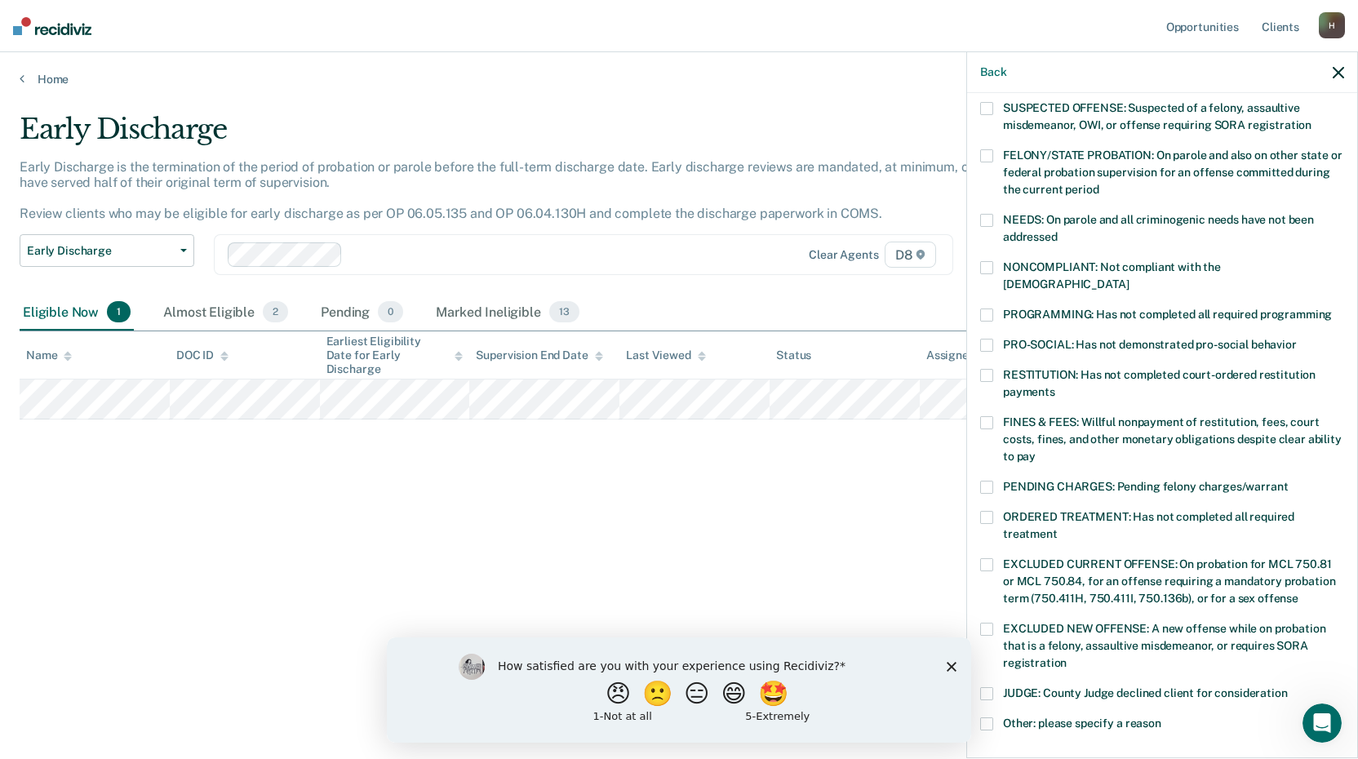
click at [989, 416] on span at bounding box center [986, 422] width 13 height 13
click at [886, 546] on div "Early Discharge Early Discharge is the termination of the period of probation o…" at bounding box center [679, 375] width 1318 height 524
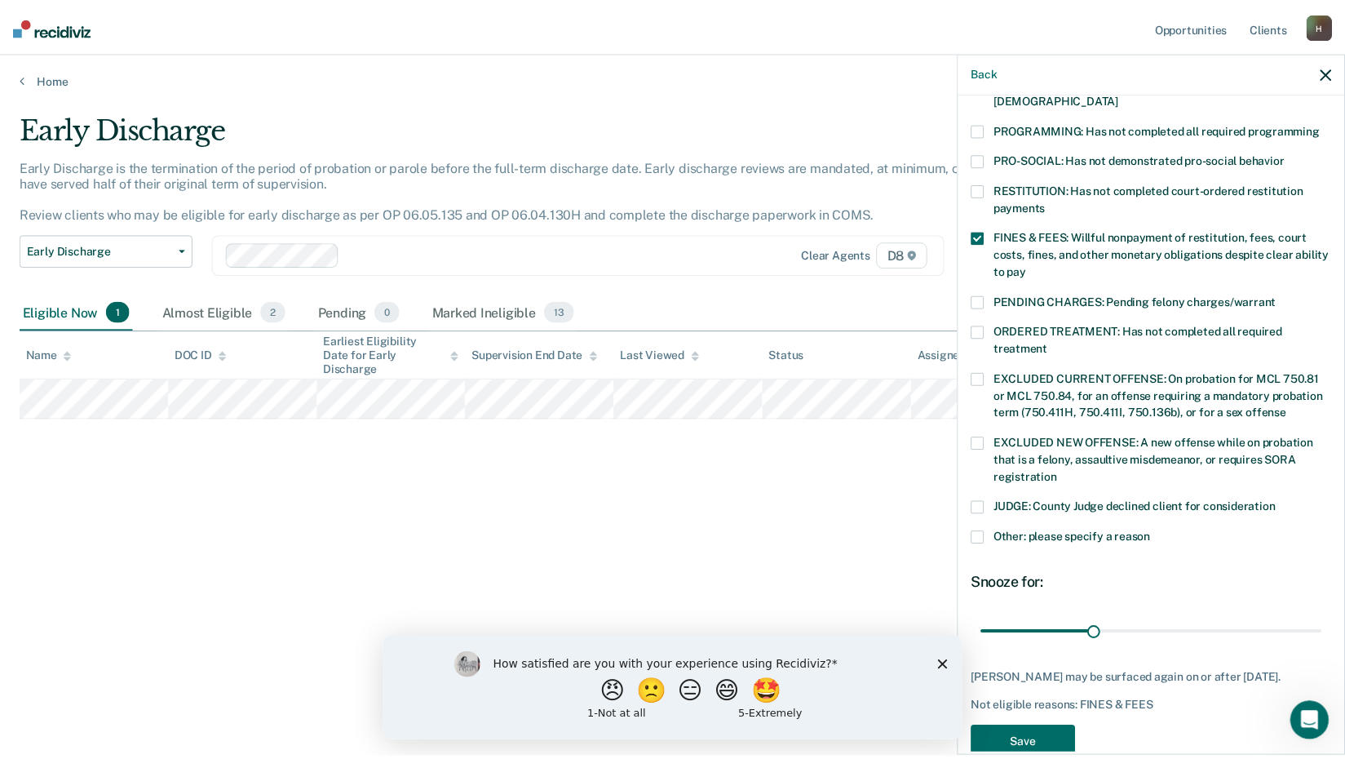
scroll to position [379, 0]
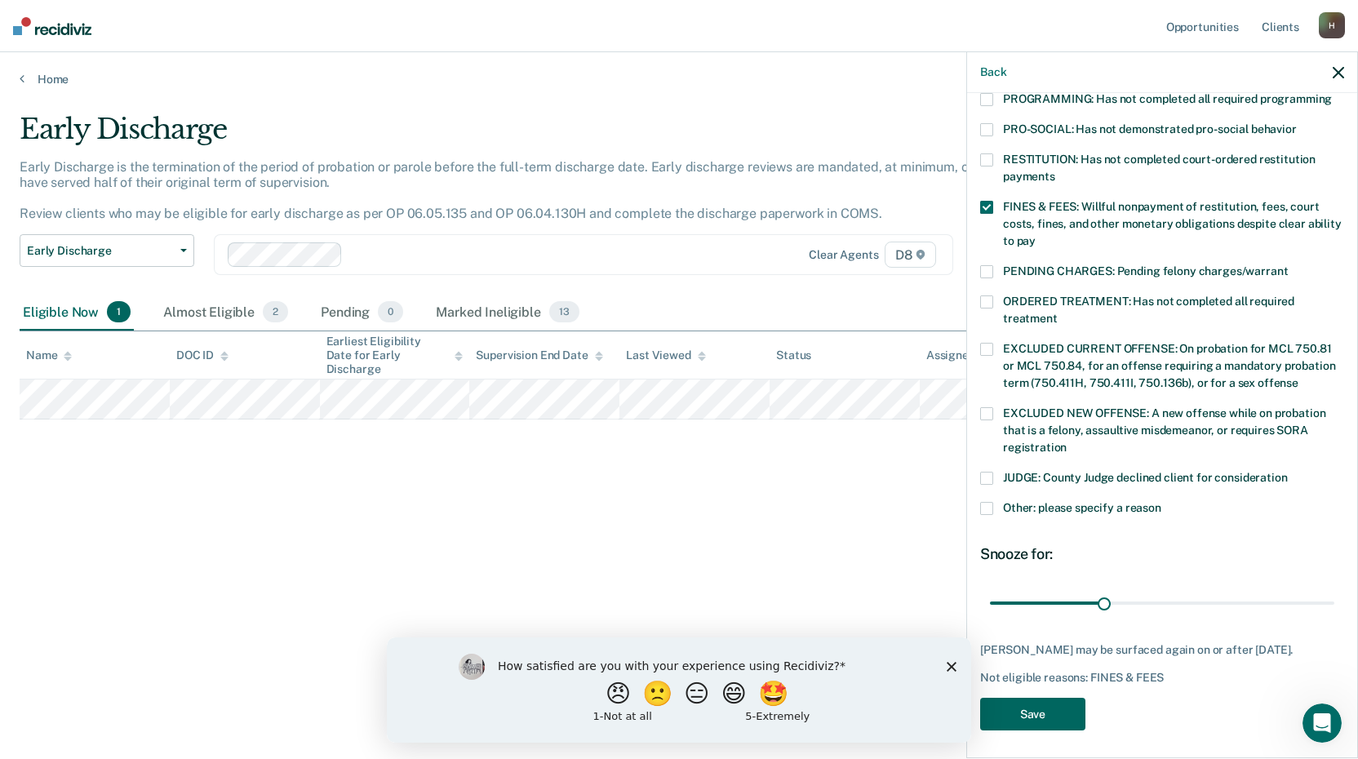
click at [1025, 710] on button "Save" at bounding box center [1032, 714] width 105 height 33
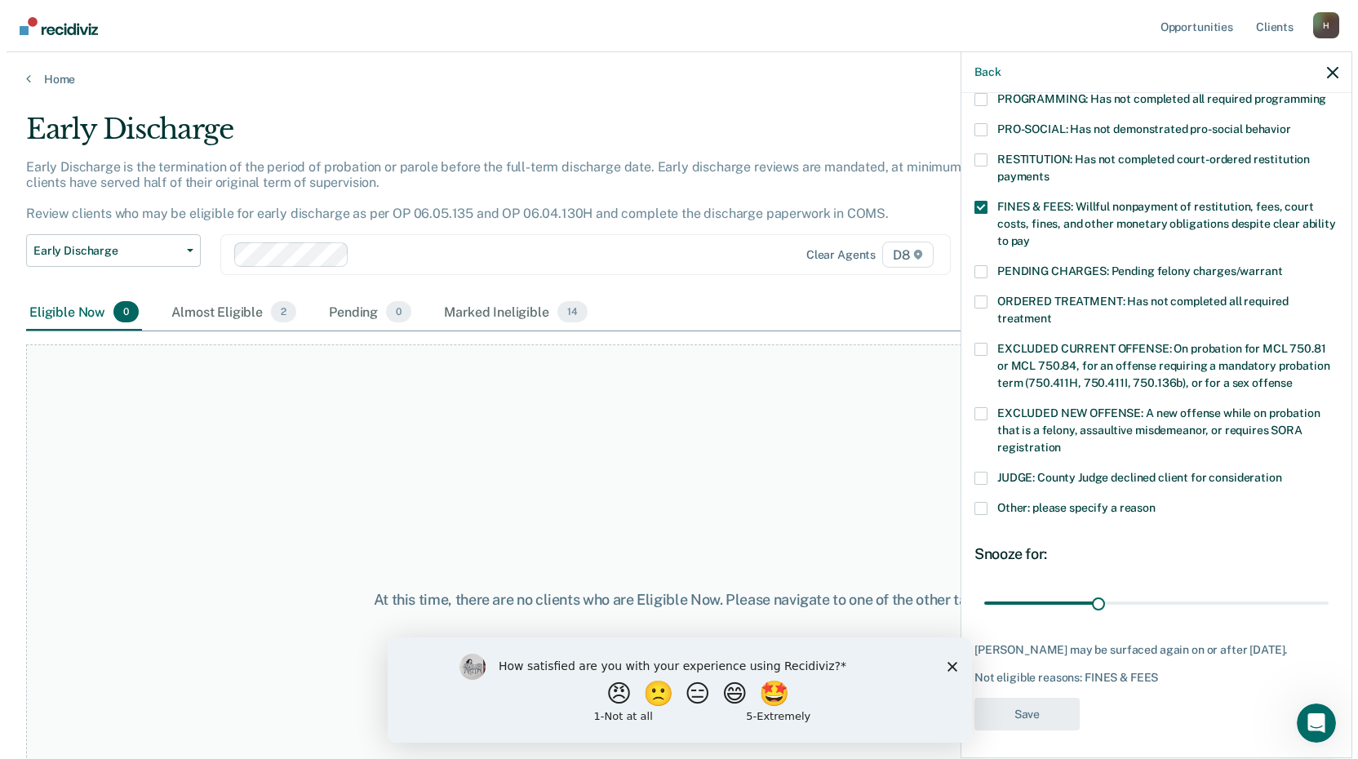
scroll to position [277, 0]
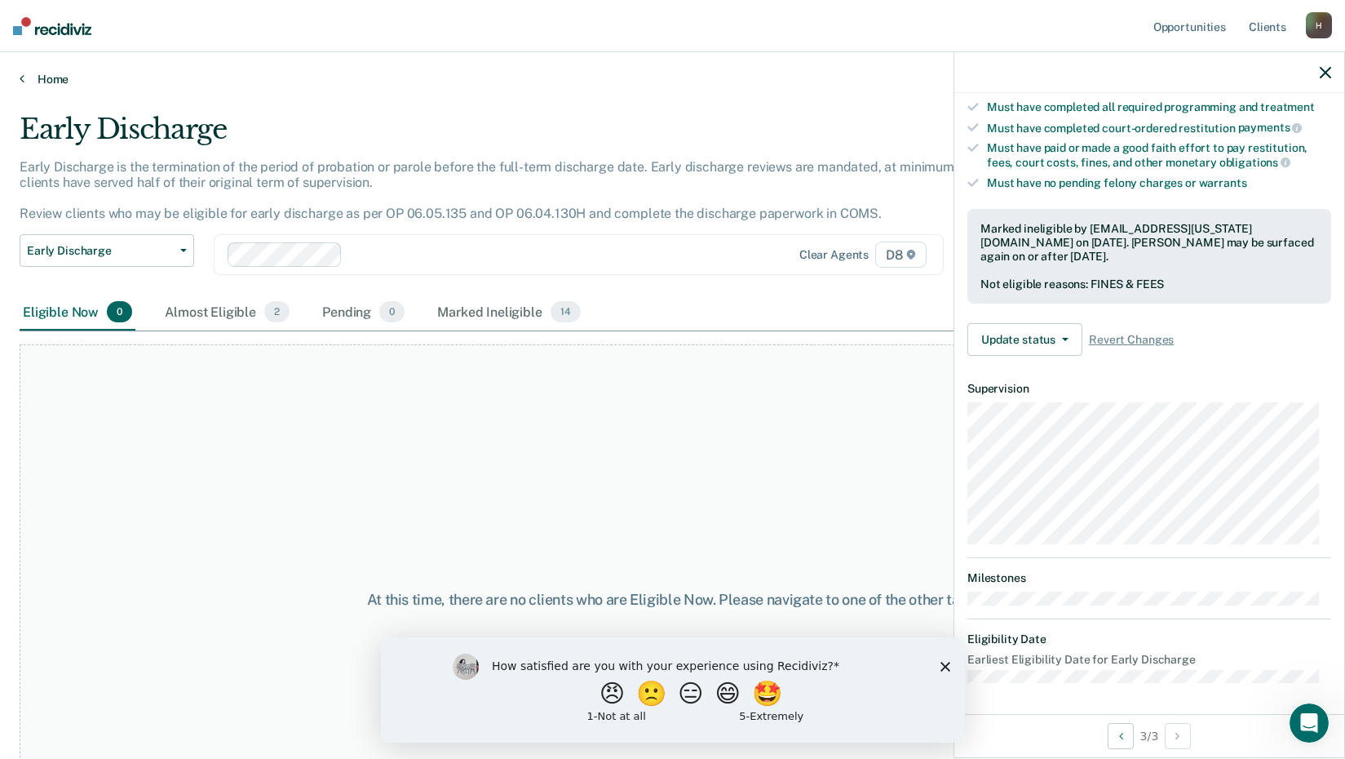
click at [49, 80] on link "Home" at bounding box center [673, 79] width 1306 height 15
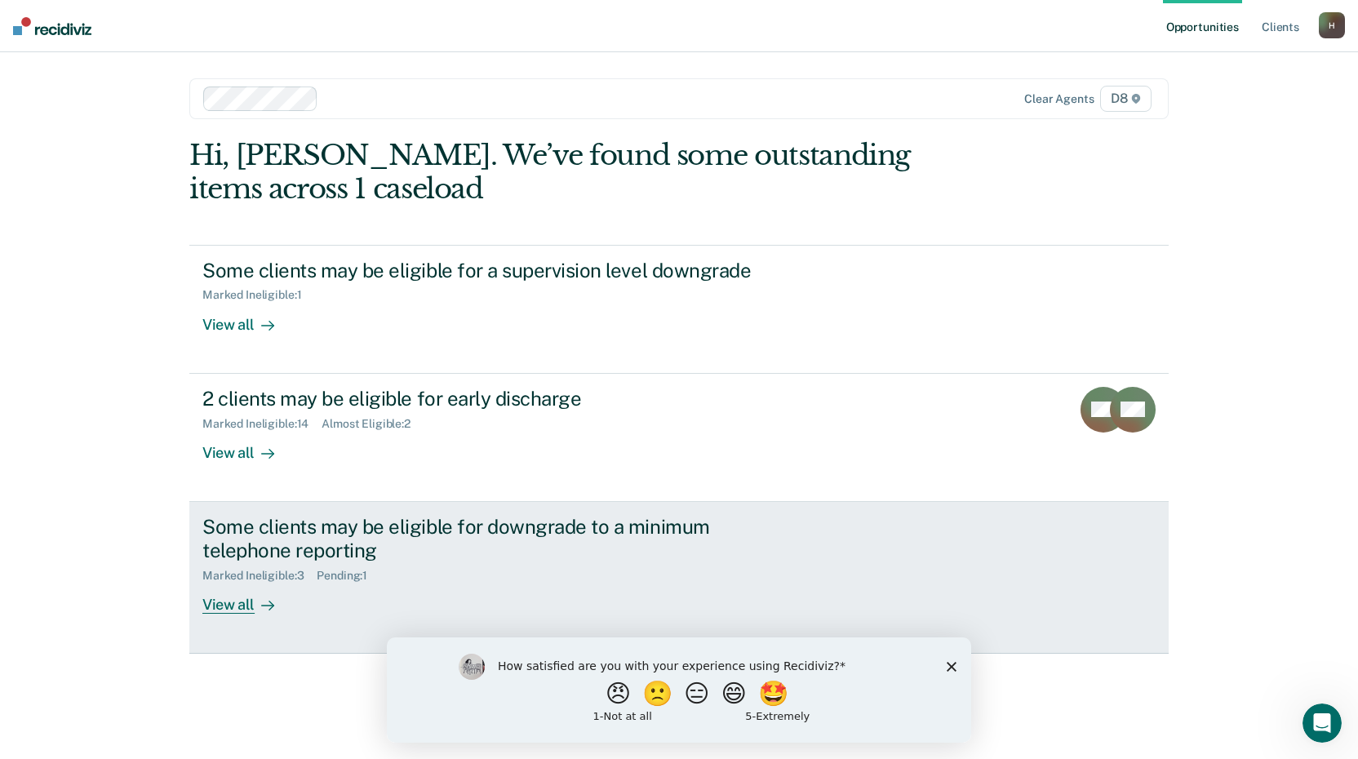
click at [226, 608] on div "View all" at bounding box center [247, 598] width 91 height 32
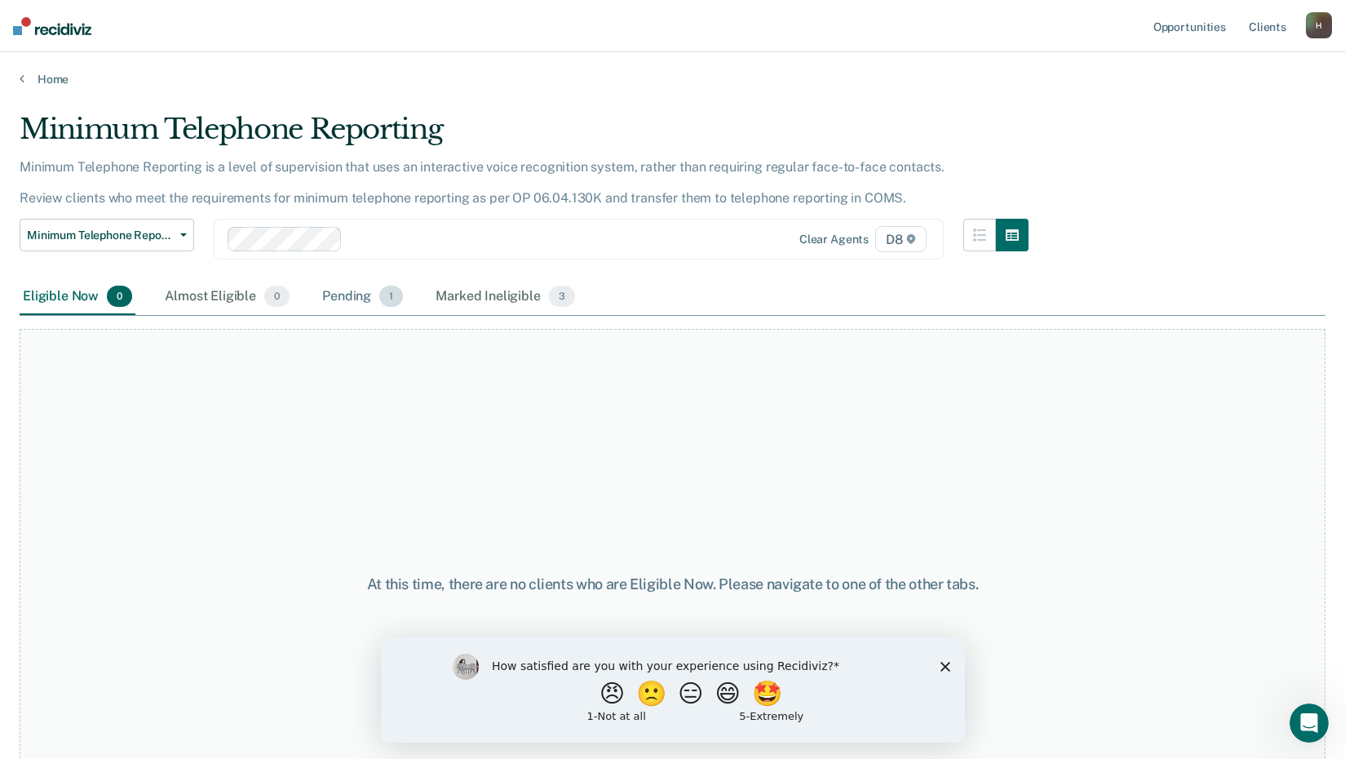
click at [352, 297] on div "Pending 1" at bounding box center [362, 297] width 87 height 36
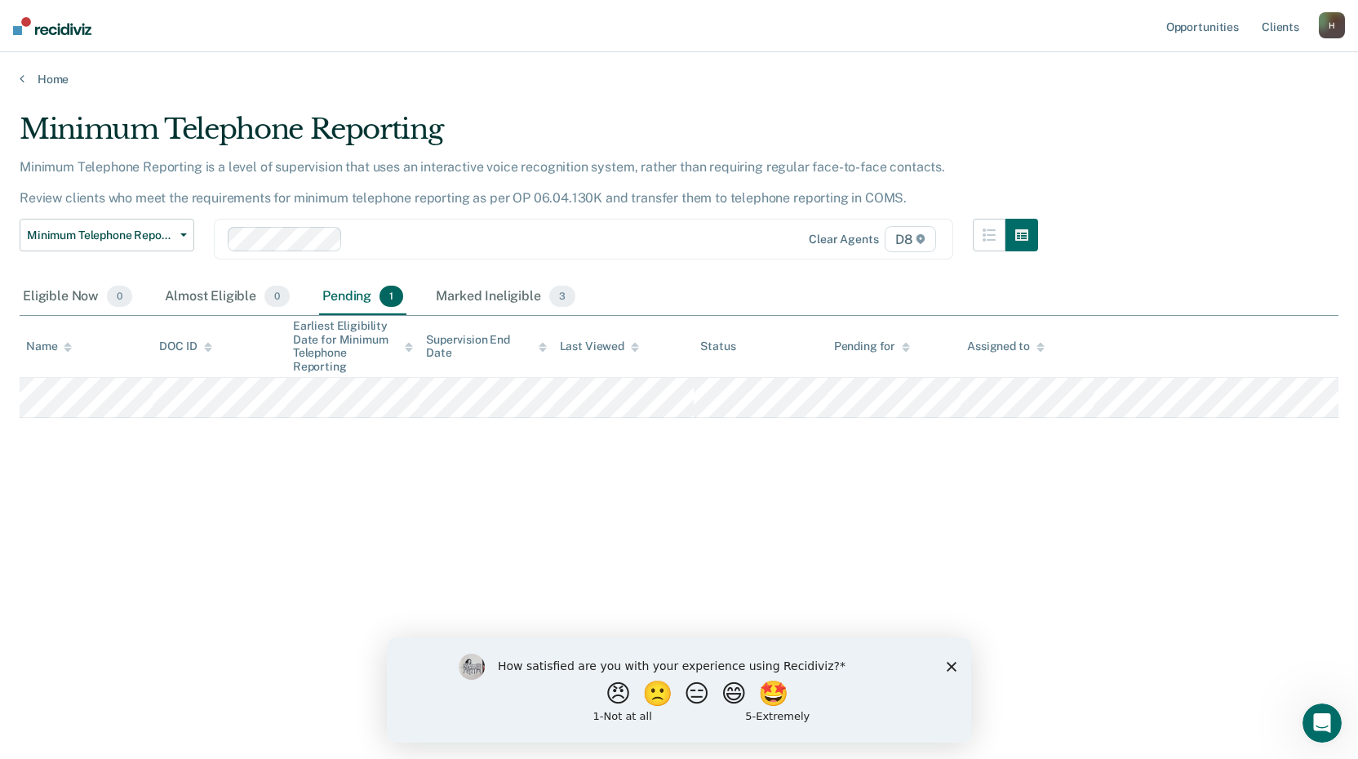
click at [950, 665] on icon "Close survey" at bounding box center [951, 666] width 10 height 10
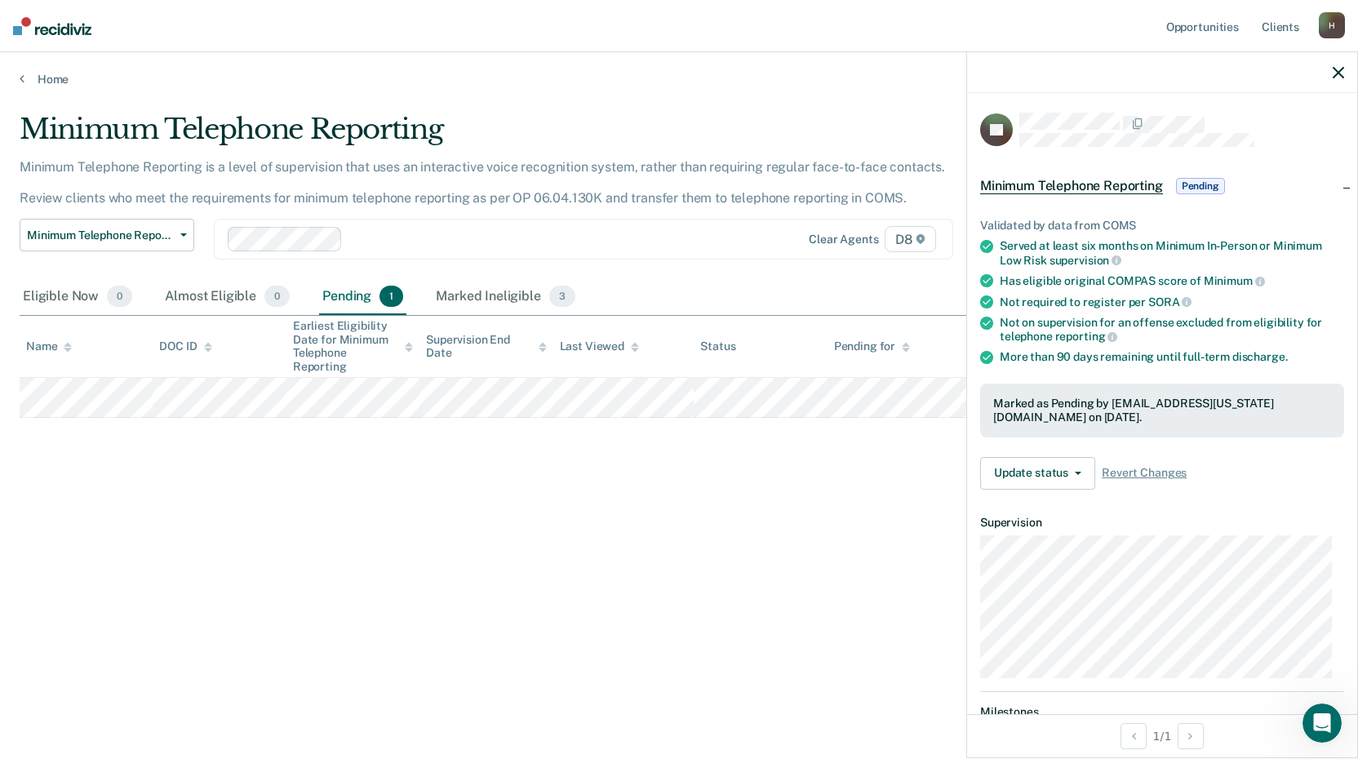
click at [867, 556] on div "Minimum Telephone Reporting Minimum Telephone Reporting is a level of supervisi…" at bounding box center [679, 375] width 1318 height 524
click at [1341, 75] on icon "button" at bounding box center [1337, 72] width 11 height 11
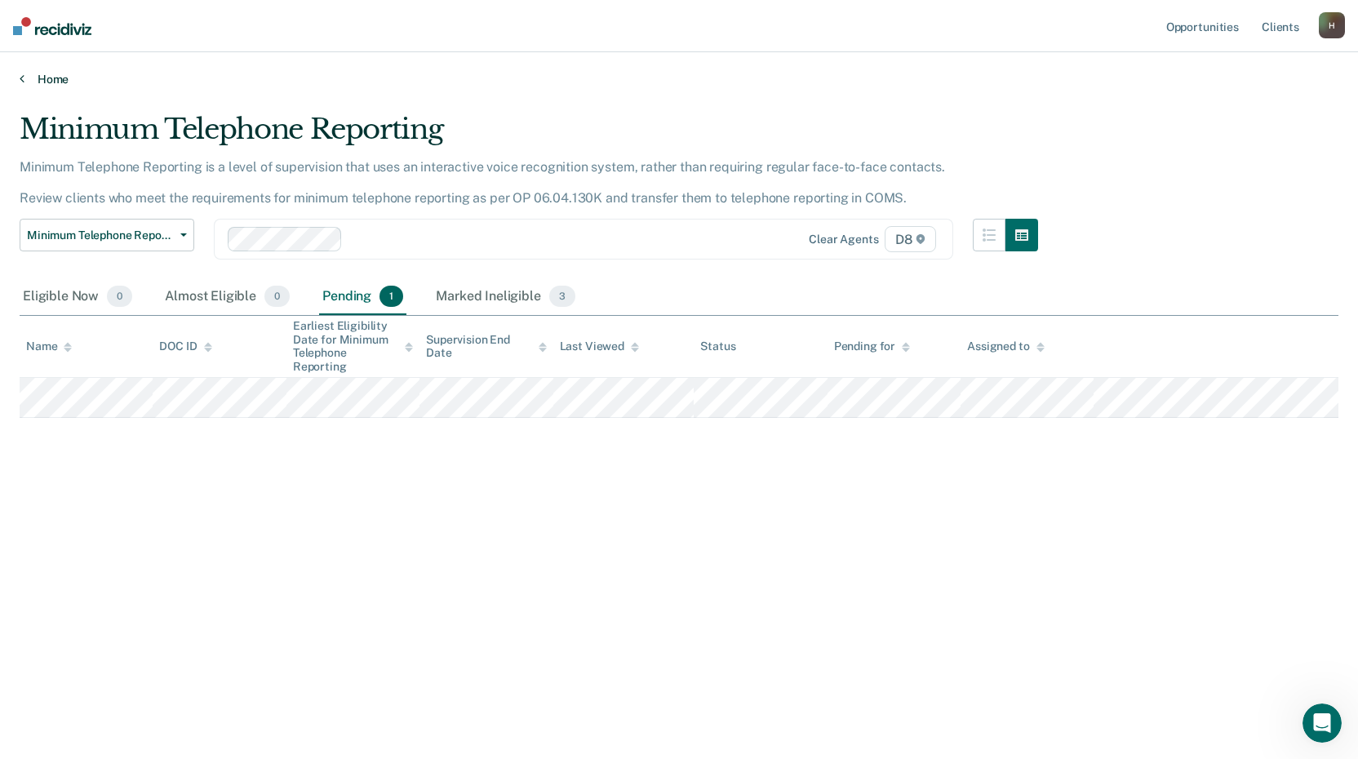
click at [56, 78] on link "Home" at bounding box center [679, 79] width 1318 height 15
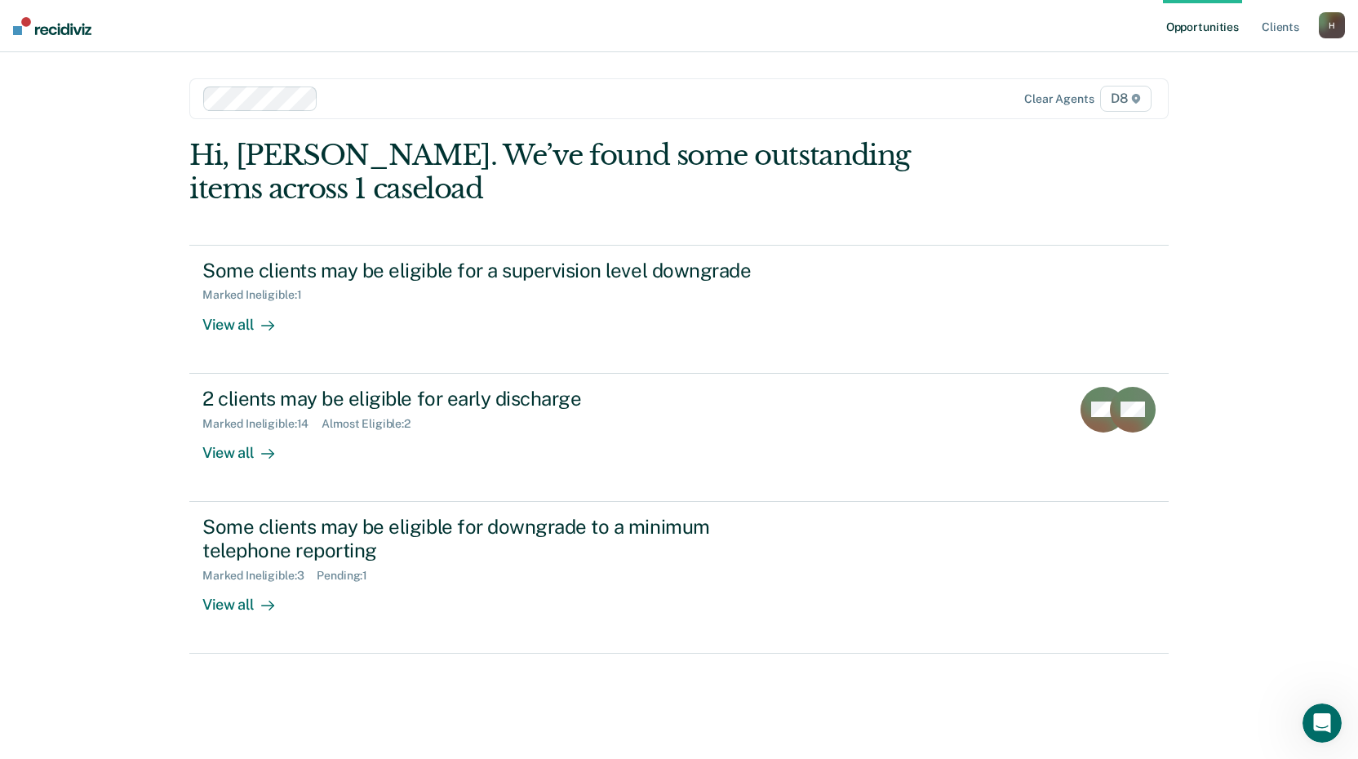
click at [139, 330] on div "Opportunities Client s [EMAIL_ADDRESS][US_STATE][DOMAIN_NAME] H Profile How it …" at bounding box center [679, 379] width 1358 height 759
